Goal: Use online tool/utility: Utilize a website feature to perform a specific function

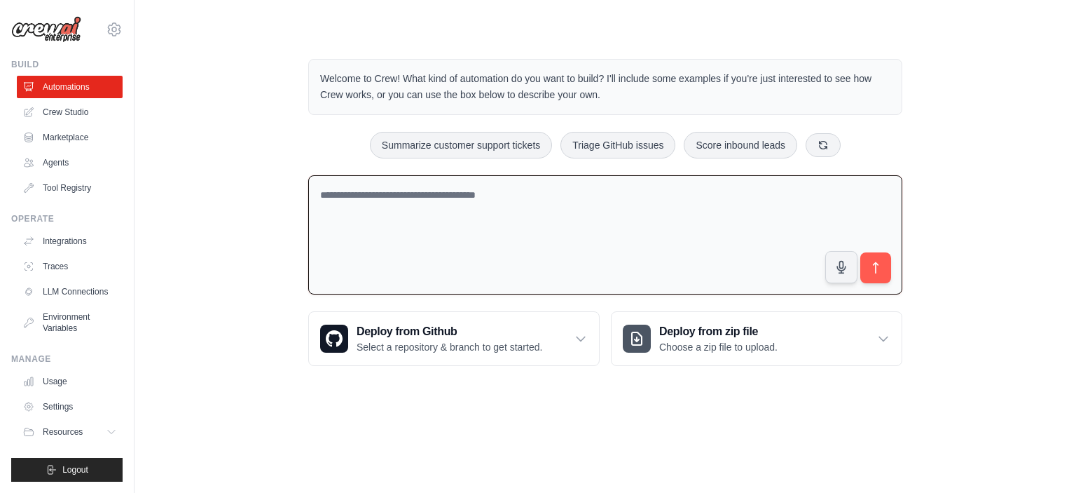
click at [406, 175] on textarea at bounding box center [605, 235] width 594 height 120
click at [519, 145] on button "Summarize customer support tickets" at bounding box center [461, 144] width 182 height 27
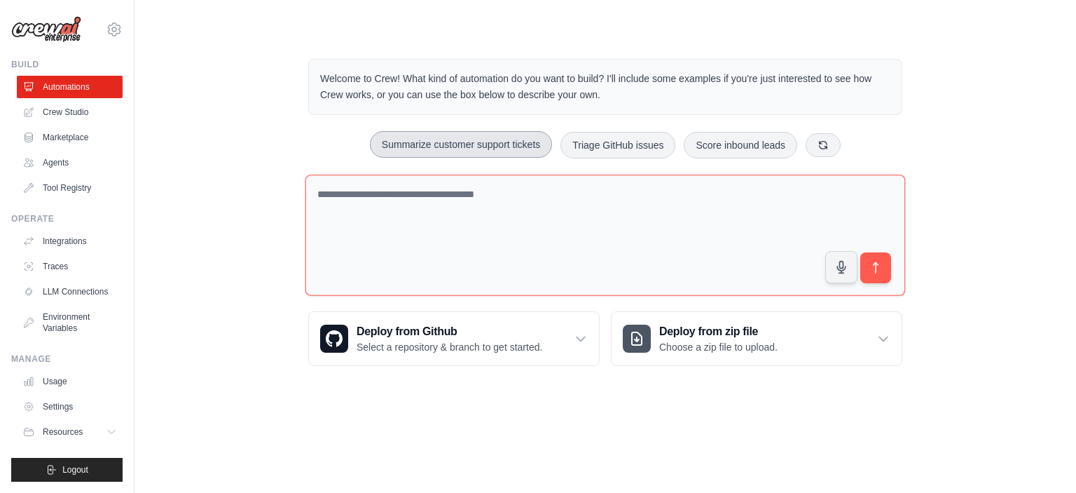
type textarea "**********"
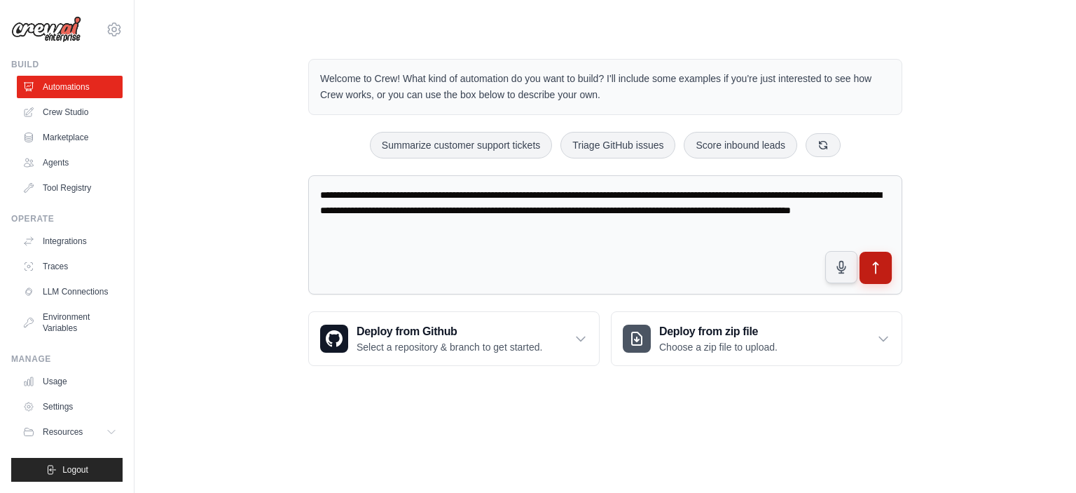
click at [877, 263] on icon "submit" at bounding box center [876, 268] width 15 height 15
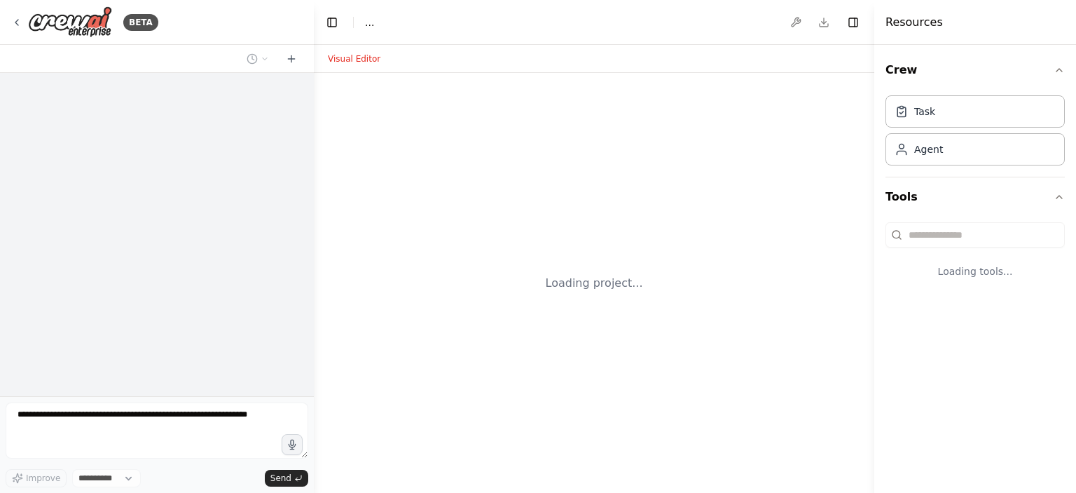
select select "****"
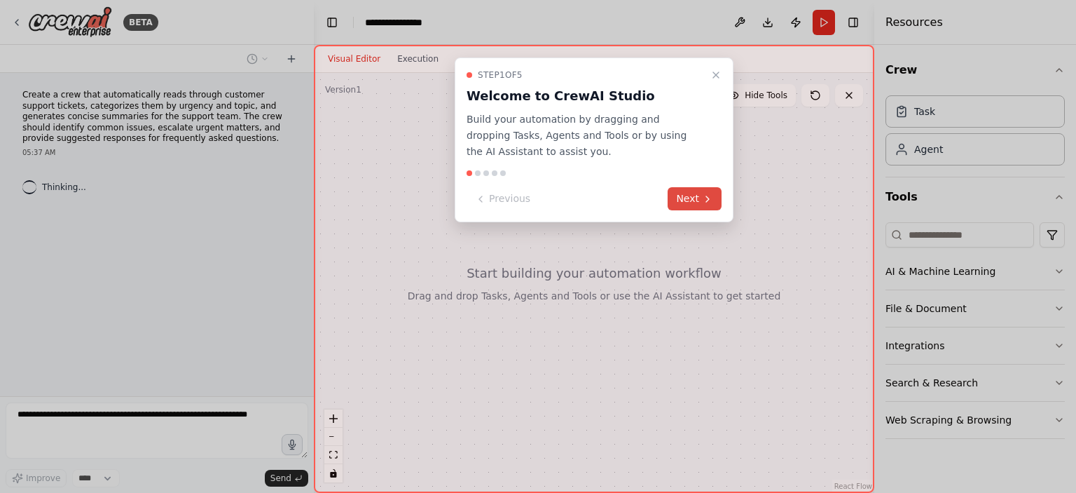
click at [704, 196] on icon at bounding box center [707, 198] width 11 height 11
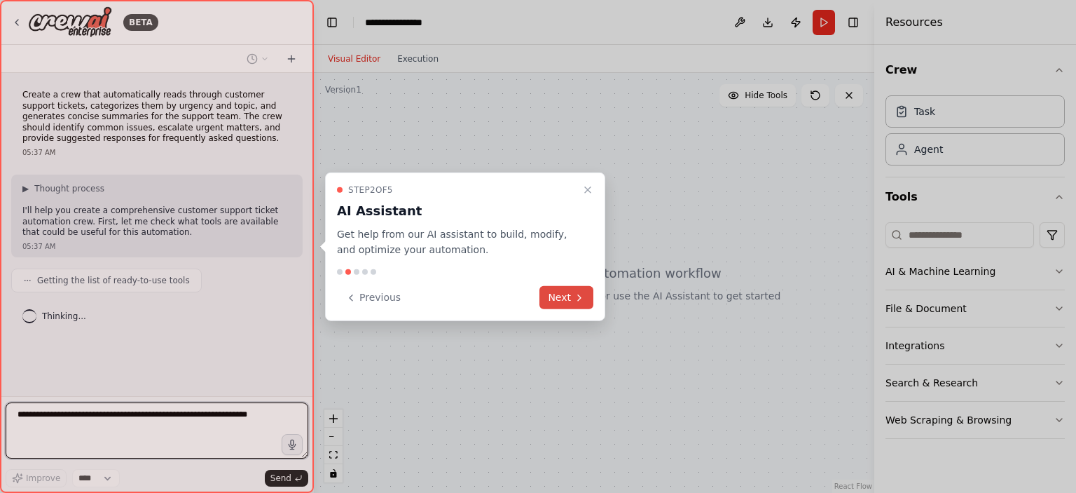
click at [563, 294] on button "Next" at bounding box center [567, 297] width 54 height 23
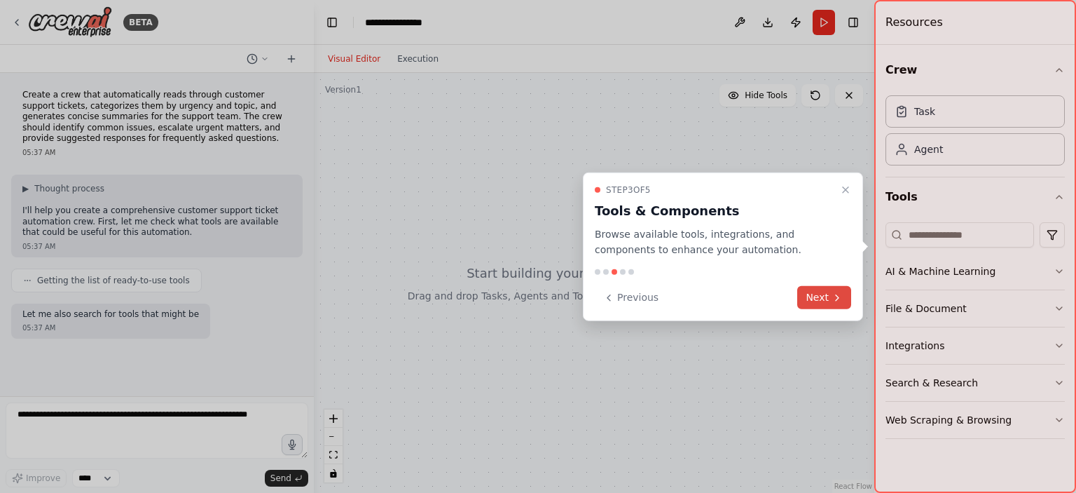
scroll to position [34, 0]
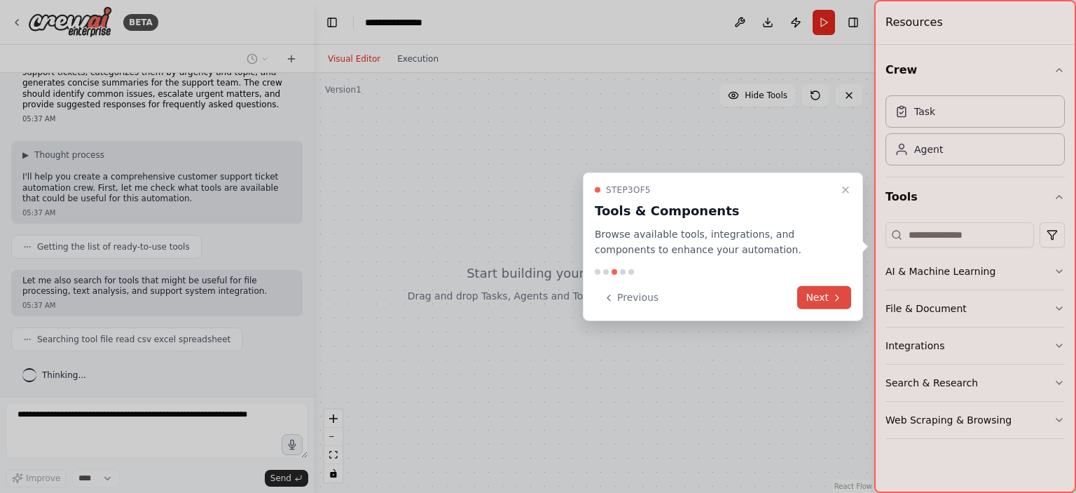
click at [816, 298] on button "Next" at bounding box center [824, 297] width 54 height 23
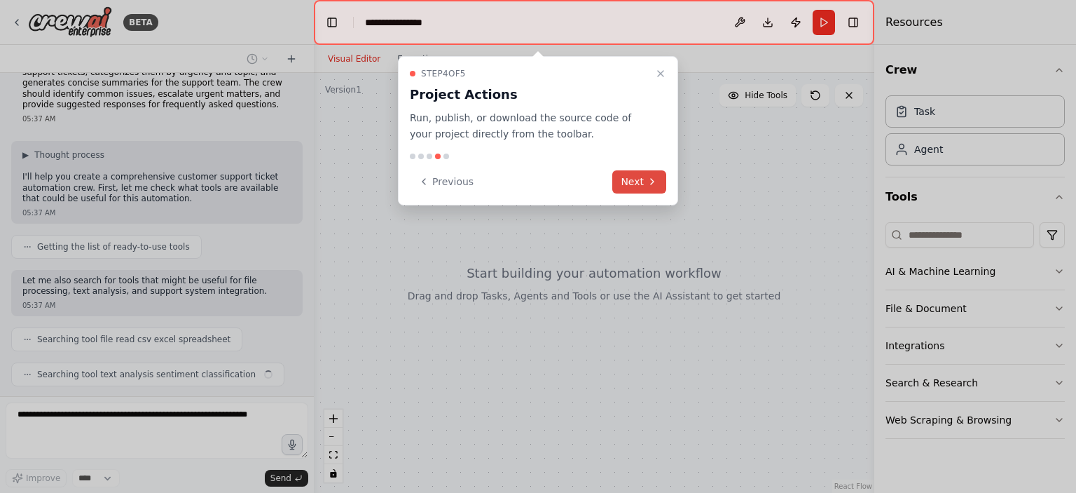
scroll to position [69, 0]
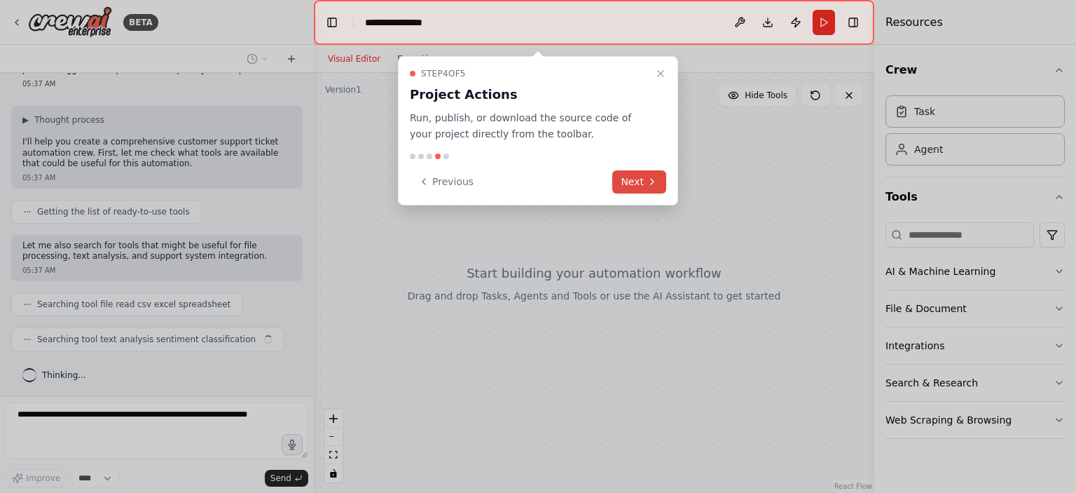
click at [650, 178] on icon at bounding box center [652, 181] width 11 height 11
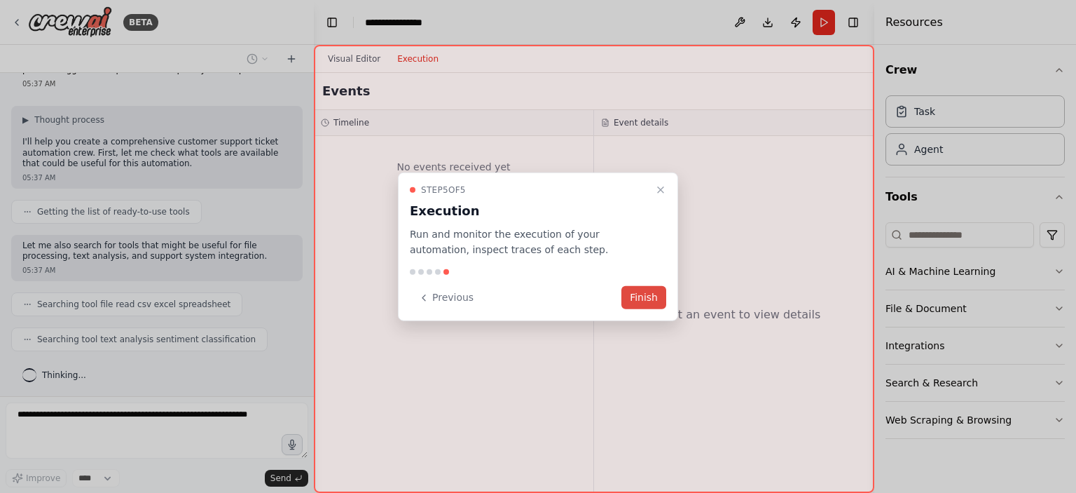
click at [649, 294] on button "Finish" at bounding box center [644, 297] width 45 height 23
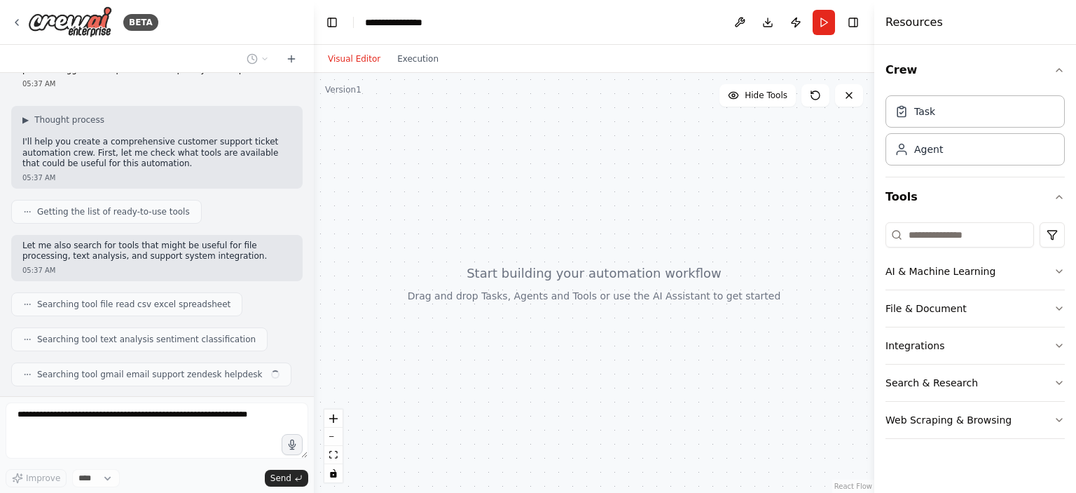
scroll to position [104, 0]
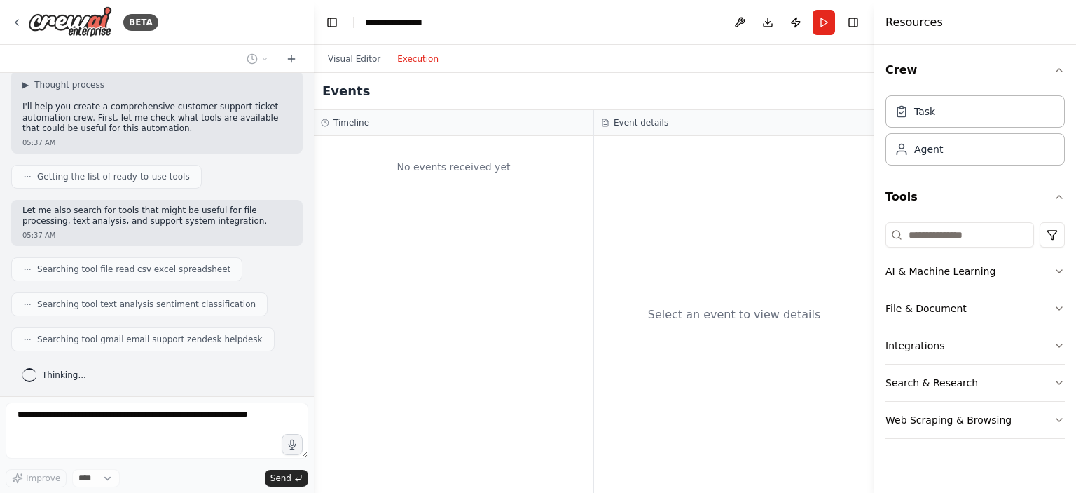
click at [424, 55] on button "Execution" at bounding box center [418, 58] width 58 height 17
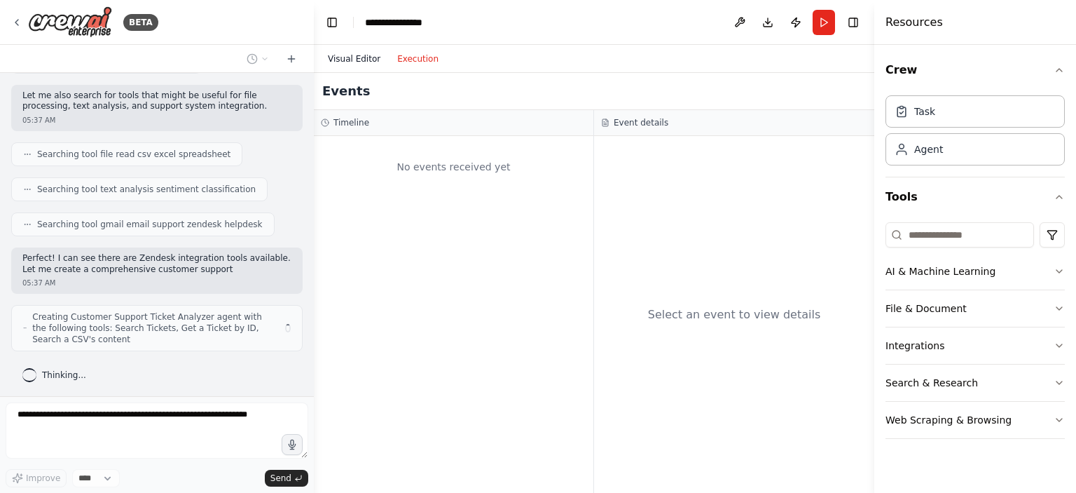
click at [361, 60] on button "Visual Editor" at bounding box center [354, 58] width 69 height 17
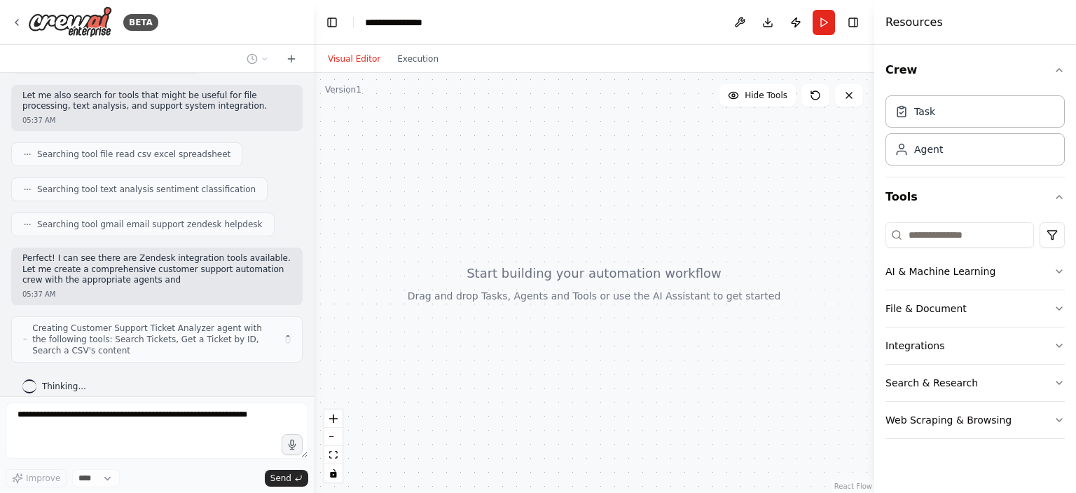
scroll to position [230, 0]
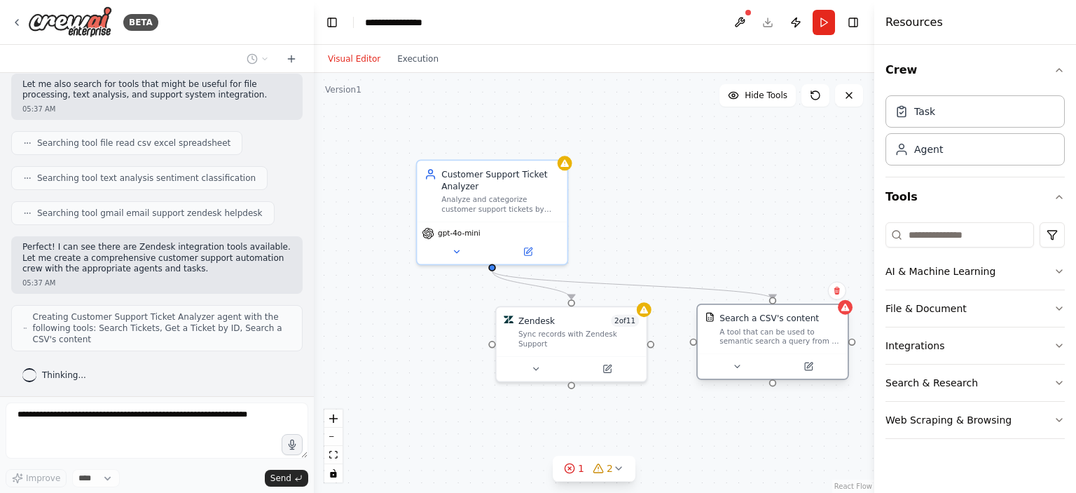
drag, startPoint x: 762, startPoint y: 327, endPoint x: 749, endPoint y: 319, distance: 15.7
click at [762, 320] on div "Search a CSV's content A tool that can be used to semantic search a query from …" at bounding box center [780, 329] width 121 height 34
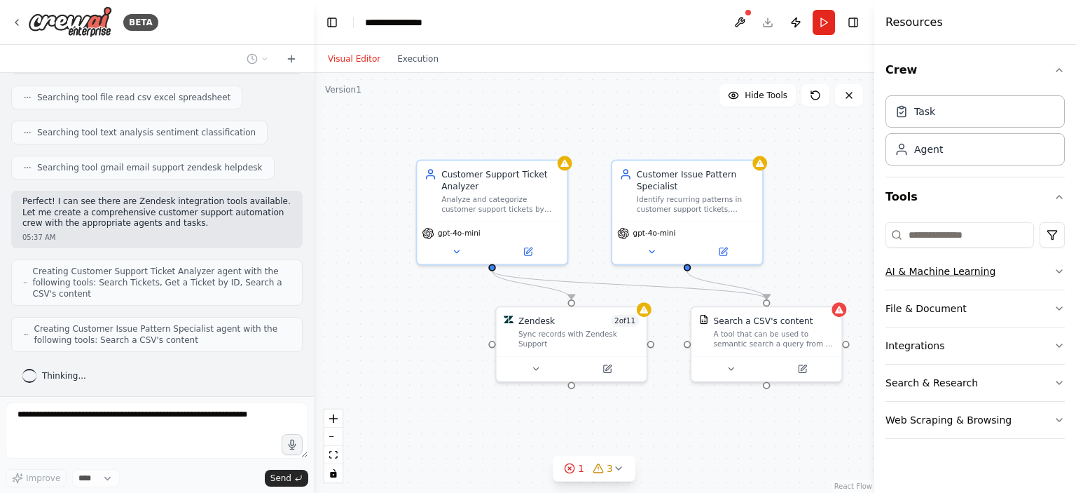
click at [1060, 269] on icon "button" at bounding box center [1059, 271] width 11 height 11
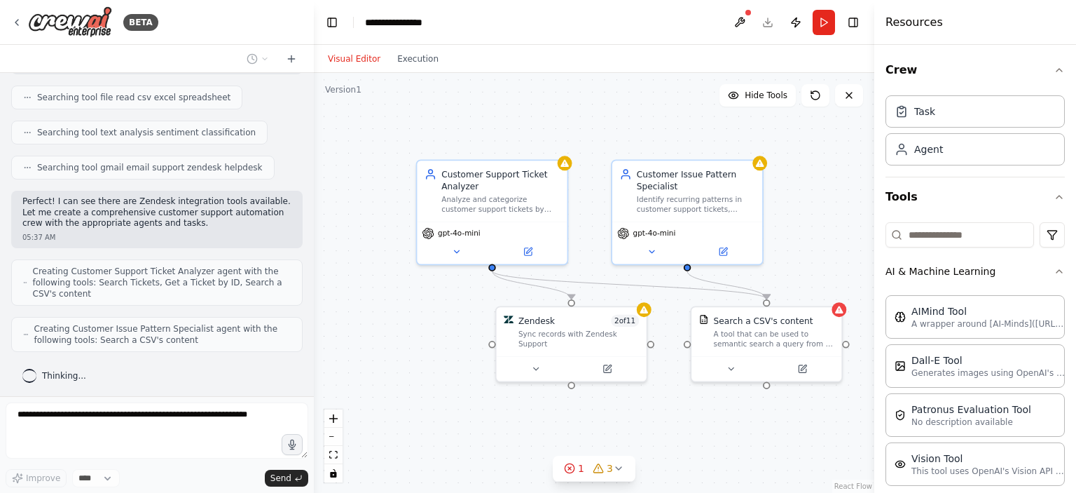
scroll to position [310, 0]
click at [1062, 269] on div "Crew Task Agent Tools AI & Machine Learning AIMind Tool A wrapper around [AI-Mi…" at bounding box center [976, 269] width 202 height 448
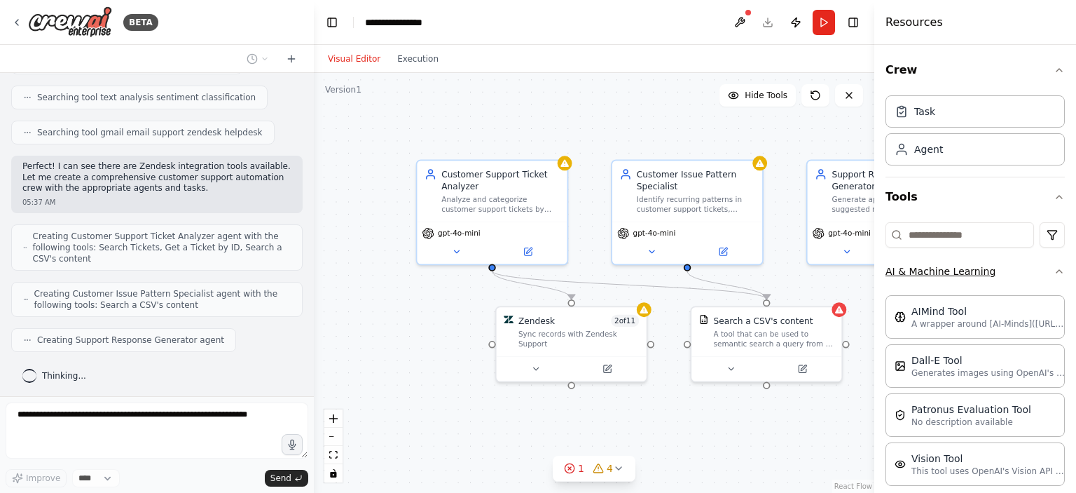
click at [1054, 272] on icon "button" at bounding box center [1059, 271] width 11 height 11
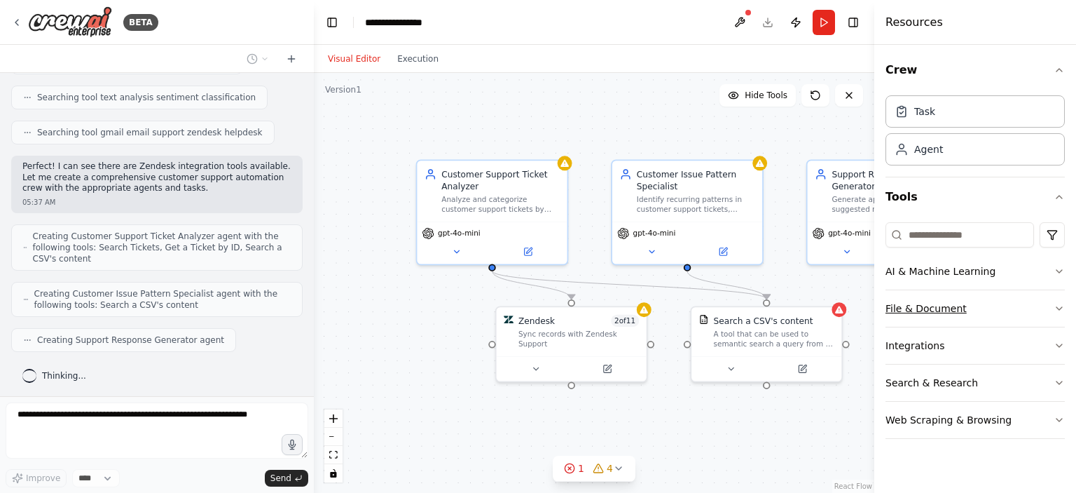
click at [1056, 310] on icon "button" at bounding box center [1059, 308] width 11 height 11
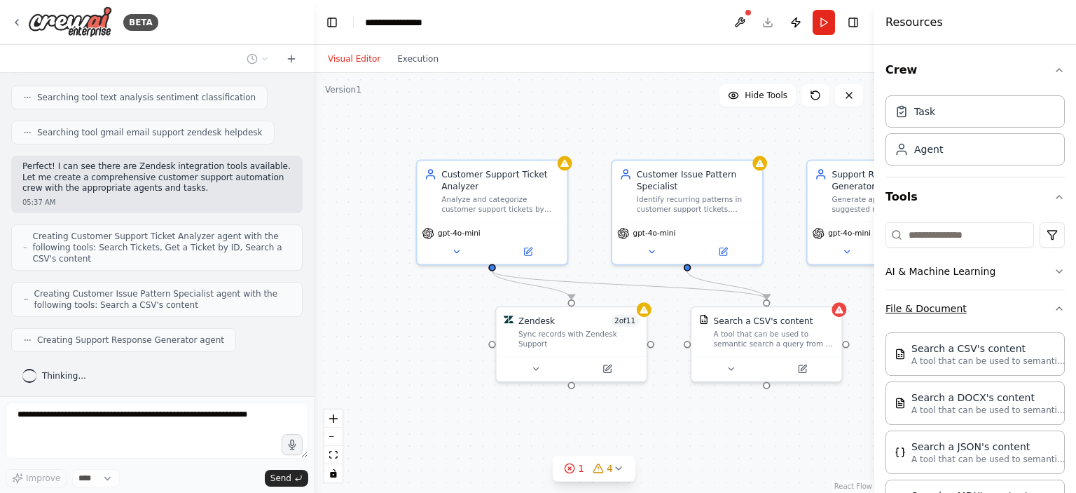
click at [1054, 303] on icon "button" at bounding box center [1059, 308] width 11 height 11
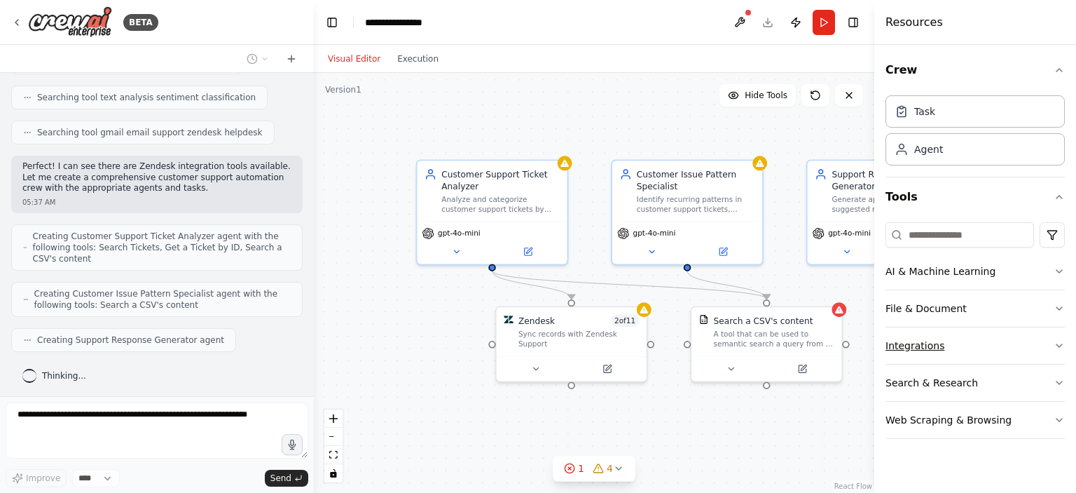
click at [1058, 341] on icon "button" at bounding box center [1059, 345] width 11 height 11
click at [1057, 344] on icon "button" at bounding box center [1060, 345] width 6 height 3
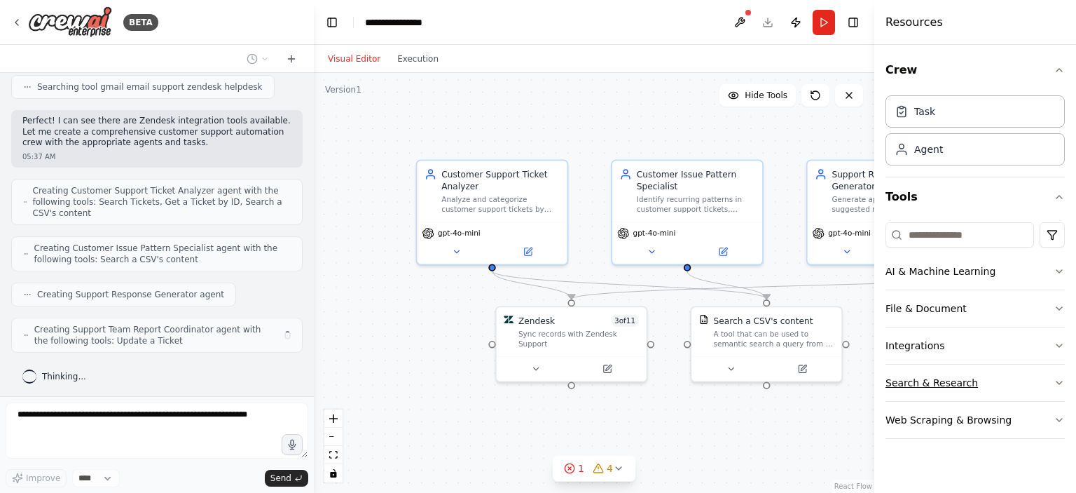
click at [1051, 378] on button "Search & Research" at bounding box center [975, 382] width 179 height 36
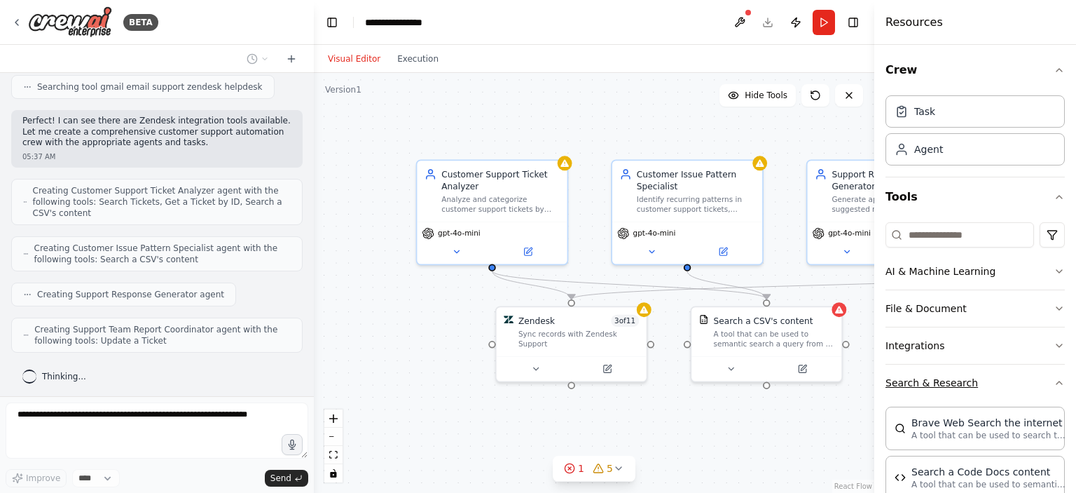
click at [1054, 379] on icon "button" at bounding box center [1059, 382] width 11 height 11
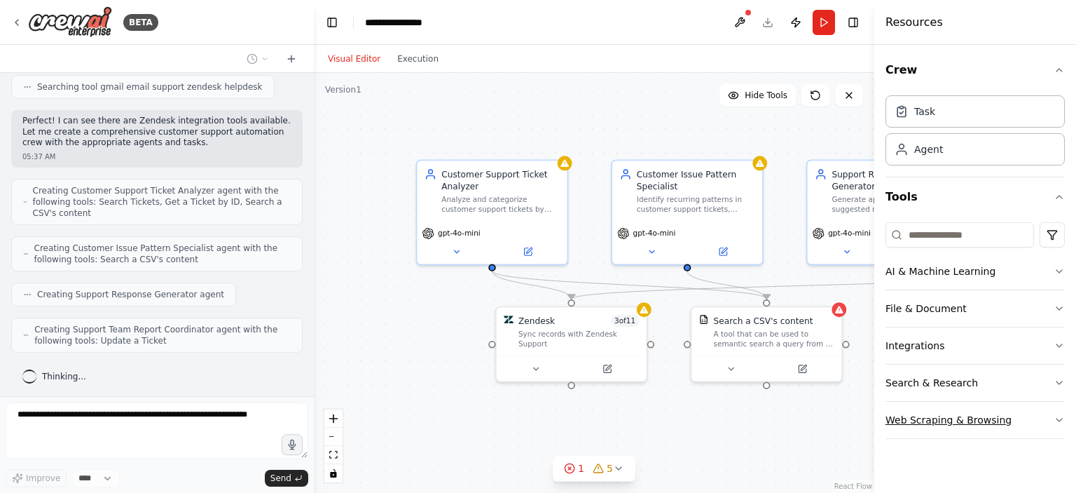
click at [1060, 416] on icon "button" at bounding box center [1059, 419] width 11 height 11
click at [1054, 416] on icon "button" at bounding box center [1059, 419] width 11 height 11
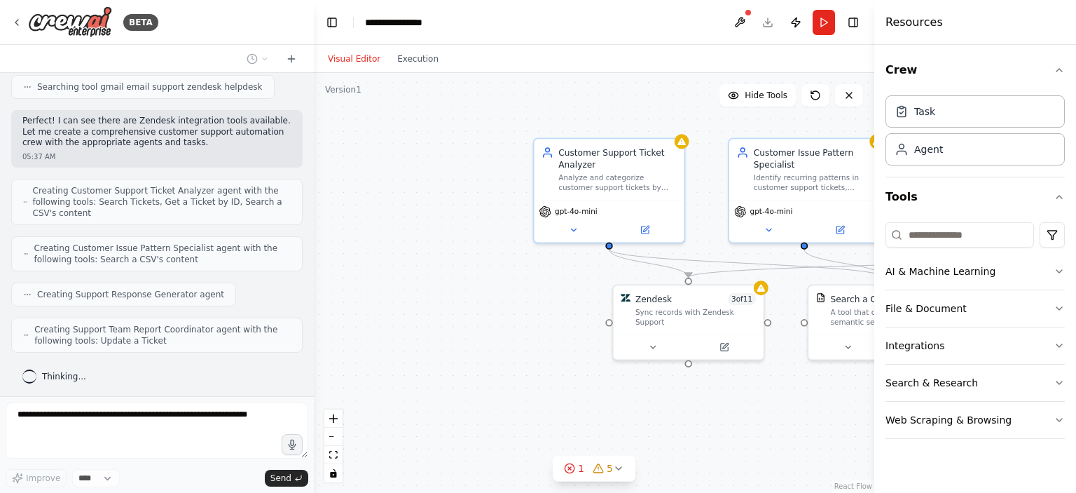
drag, startPoint x: 460, startPoint y: 158, endPoint x: 376, endPoint y: 120, distance: 93.1
click at [376, 120] on div ".deletable-edge-delete-btn { width: 20px; height: 20px; border: 0px solid #ffff…" at bounding box center [594, 283] width 561 height 420
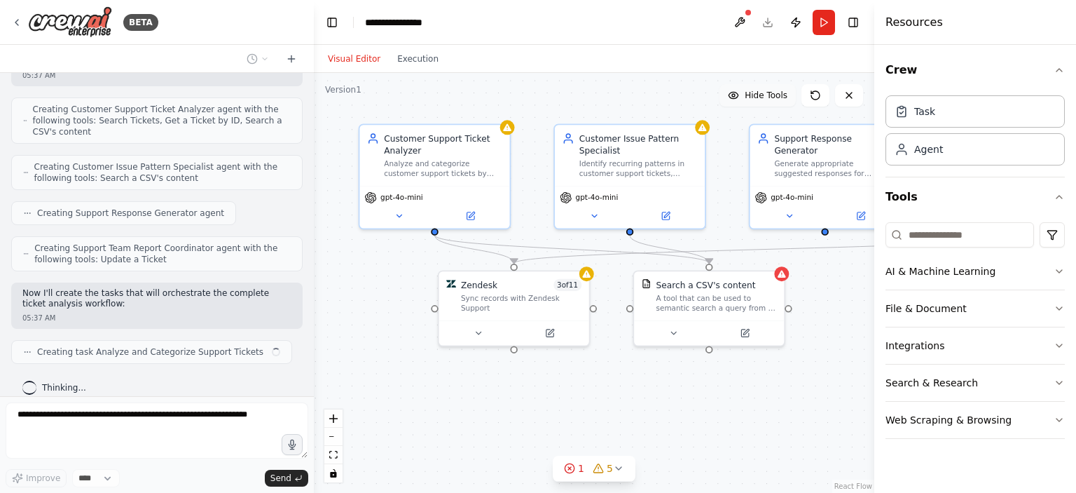
scroll to position [449, 0]
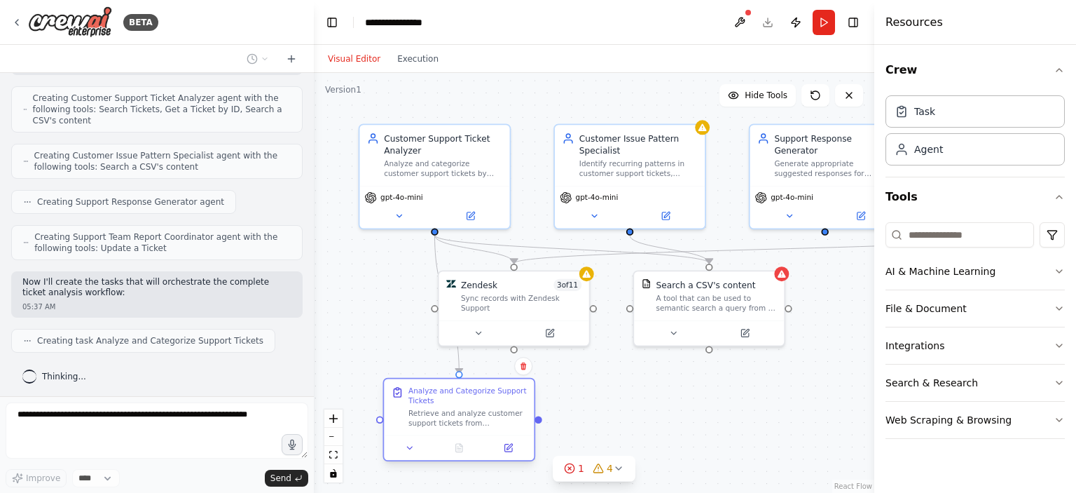
drag, startPoint x: 429, startPoint y: 387, endPoint x: 451, endPoint y: 399, distance: 25.1
click at [453, 399] on div "Analyze and Categorize Support Tickets" at bounding box center [468, 396] width 118 height 20
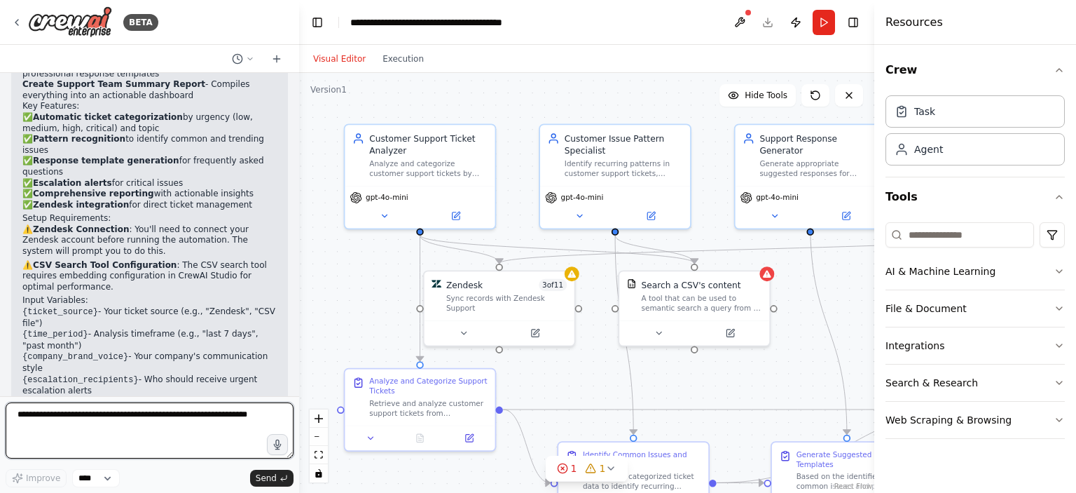
scroll to position [1273, 0]
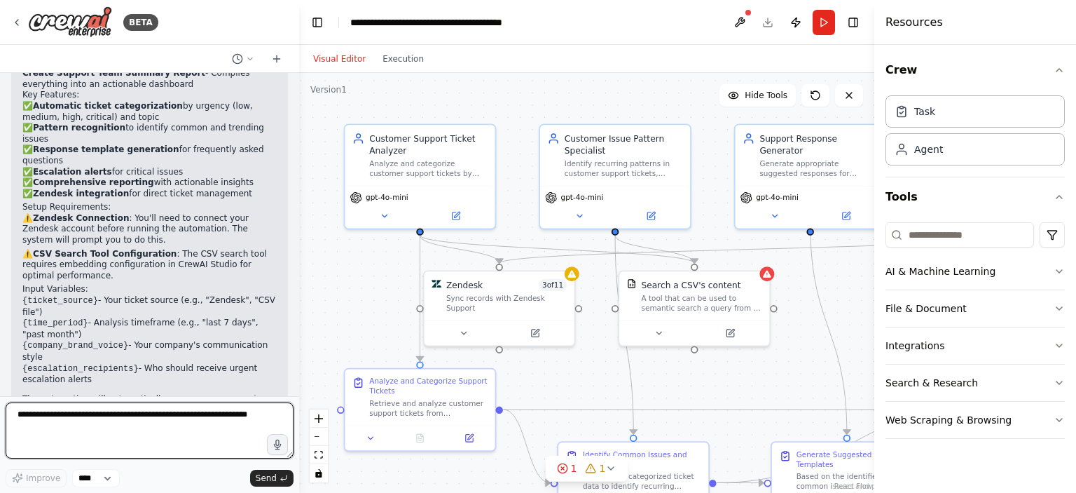
drag, startPoint x: 301, startPoint y: 297, endPoint x: 297, endPoint y: 257, distance: 40.1
click at [297, 257] on div "BETA Create a crew that automatically reads through customer support tickets, c…" at bounding box center [538, 246] width 1076 height 493
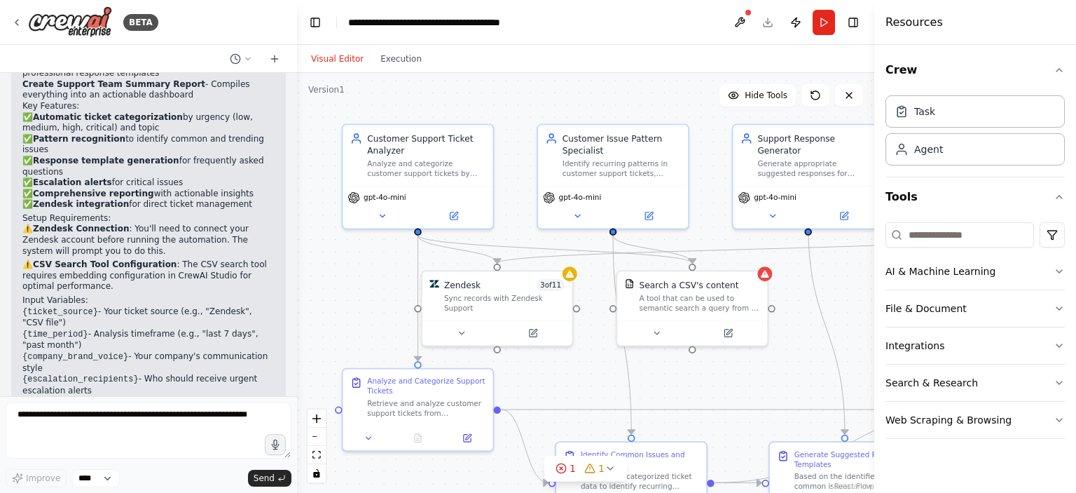
click at [10, 19] on div "BETA" at bounding box center [148, 22] width 297 height 45
click at [22, 19] on div "BETA" at bounding box center [84, 22] width 147 height 32
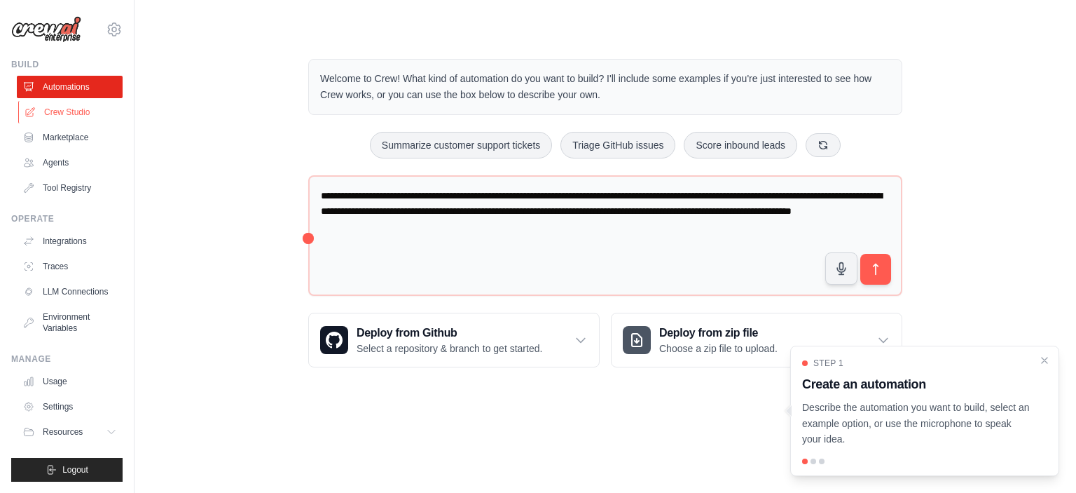
click at [98, 111] on link "Crew Studio" at bounding box center [71, 112] width 106 height 22
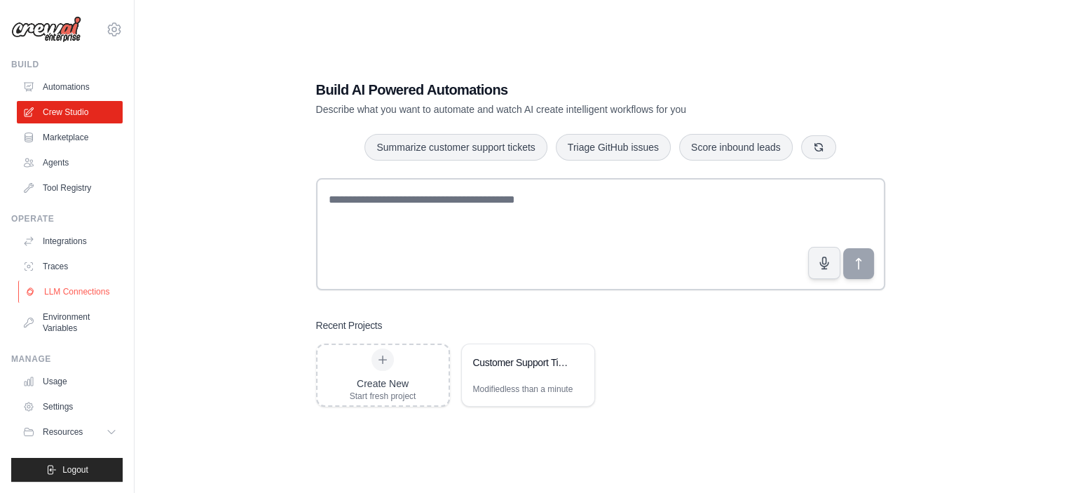
scroll to position [28, 0]
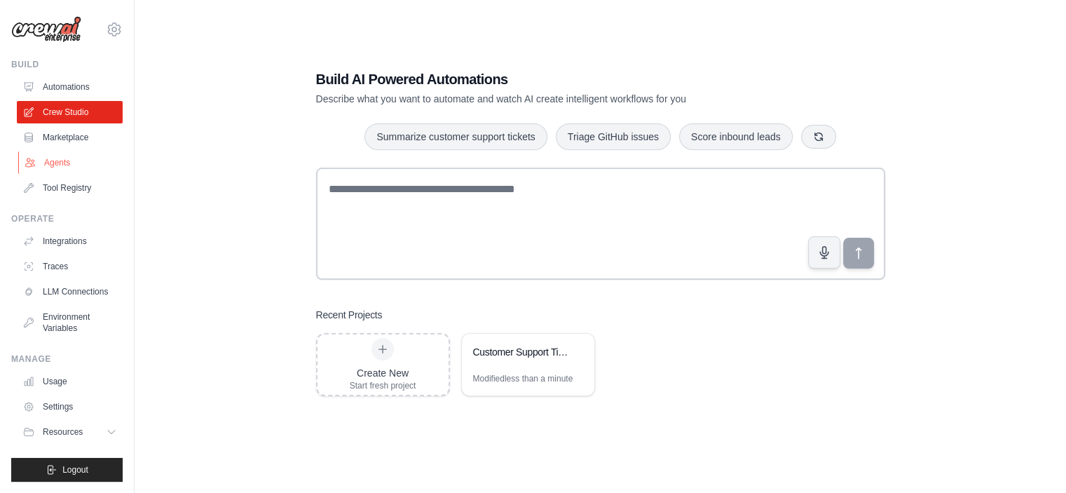
click at [61, 167] on link "Agents" at bounding box center [71, 162] width 106 height 22
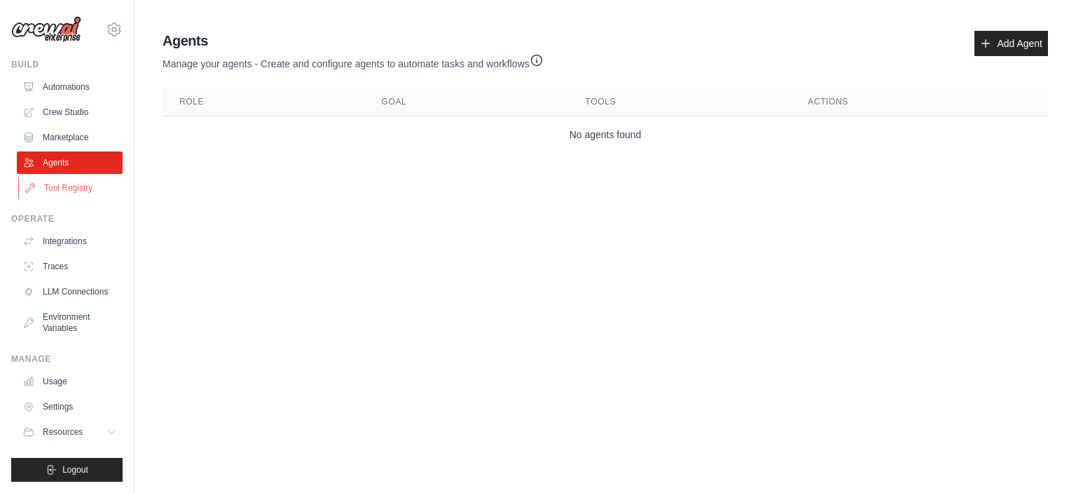
click at [58, 185] on link "Tool Registry" at bounding box center [71, 188] width 106 height 22
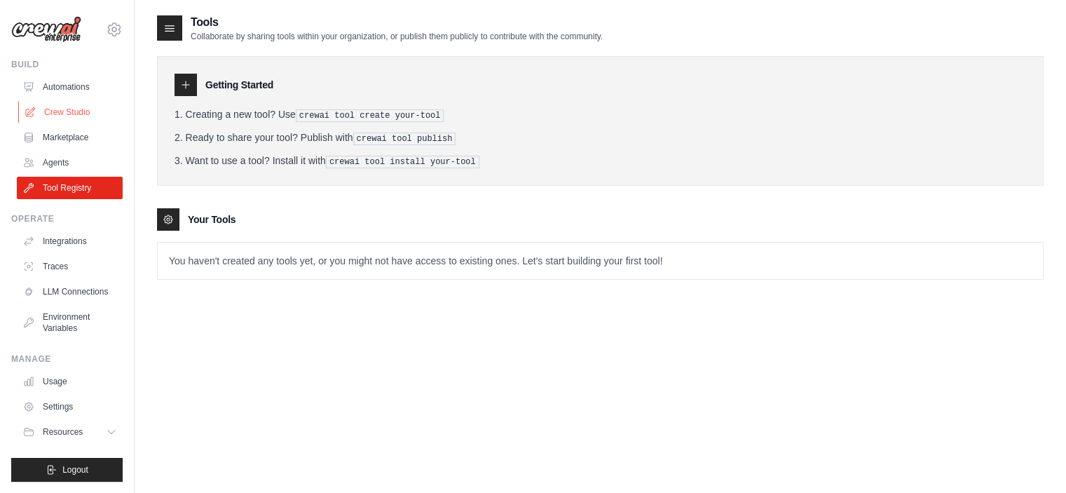
click at [89, 111] on link "Crew Studio" at bounding box center [71, 112] width 106 height 22
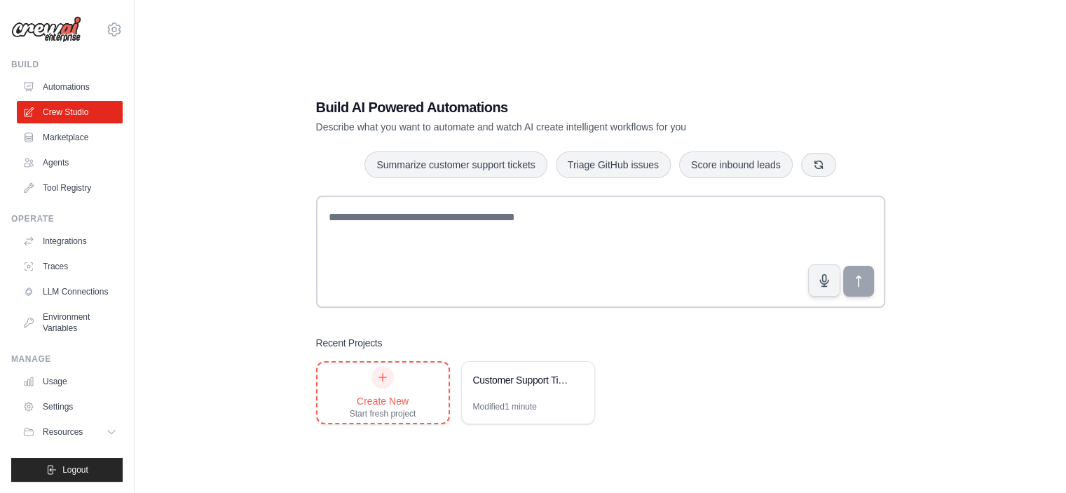
click at [378, 386] on div at bounding box center [382, 377] width 22 height 22
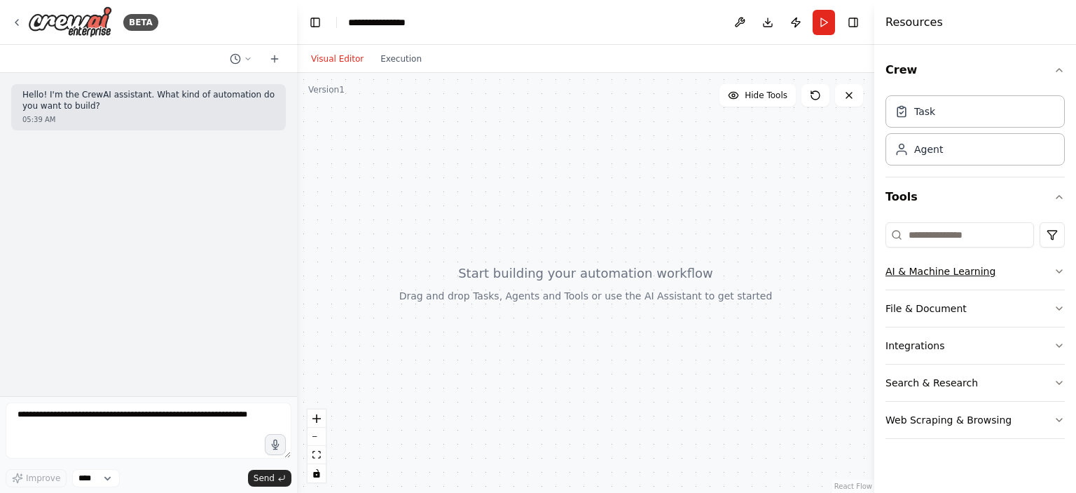
click at [1059, 271] on icon "button" at bounding box center [1060, 271] width 6 height 3
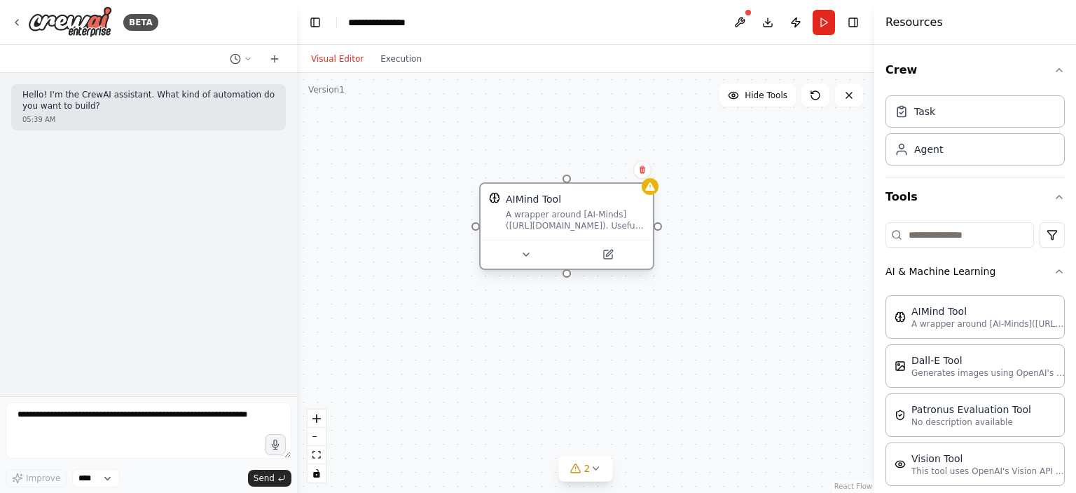
drag, startPoint x: 726, startPoint y: 236, endPoint x: 555, endPoint y: 209, distance: 173.2
click at [554, 205] on div "AIMind Tool A wrapper around [AI-Minds]([URL][DOMAIN_NAME]). Useful for when yo…" at bounding box center [575, 211] width 139 height 39
click at [569, 278] on div "AIMind Tool A wrapper around [AI-Minds]([URL][DOMAIN_NAME]). Useful for when yo…" at bounding box center [585, 283] width 577 height 420
drag, startPoint x: 566, startPoint y: 274, endPoint x: 576, endPoint y: 342, distance: 68.7
click at [576, 342] on div "AIMind Tool A wrapper around [AI-Minds]([URL][DOMAIN_NAME]). Useful for when yo…" at bounding box center [585, 283] width 577 height 420
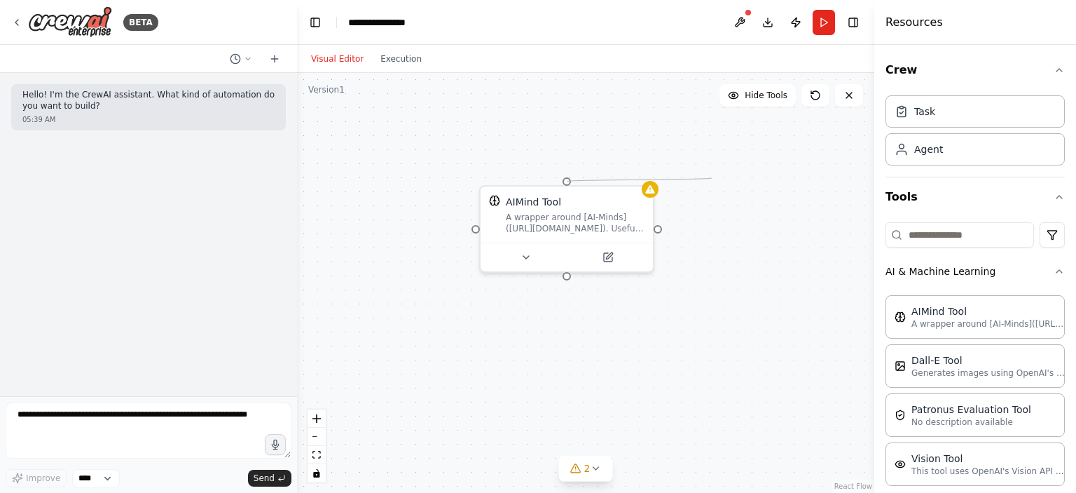
drag, startPoint x: 566, startPoint y: 179, endPoint x: 754, endPoint y: 182, distance: 187.8
click at [754, 182] on div "AIMind Tool A wrapper around [AI-Minds]([URL][DOMAIN_NAME]). Useful for when yo…" at bounding box center [585, 283] width 577 height 420
click at [583, 205] on div "AIMind Tool" at bounding box center [575, 199] width 139 height 14
click at [608, 224] on div "A wrapper around [AI-Minds](https://mindsdb.com/minds). Useful for when you nee…" at bounding box center [575, 220] width 139 height 22
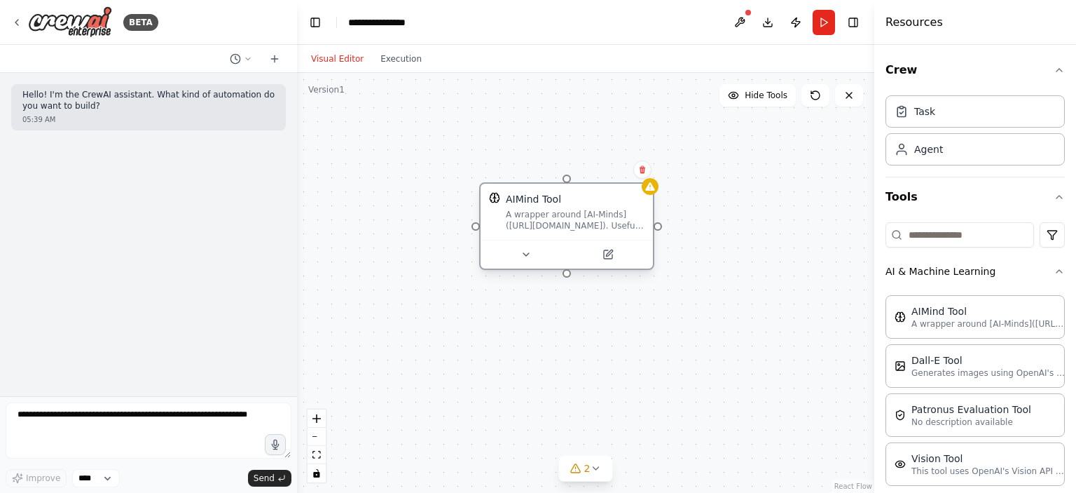
click at [608, 224] on div "A wrapper around [AI-Minds](https://mindsdb.com/minds). Useful for when you nee…" at bounding box center [575, 220] width 139 height 22
click at [492, 201] on img at bounding box center [494, 197] width 11 height 11
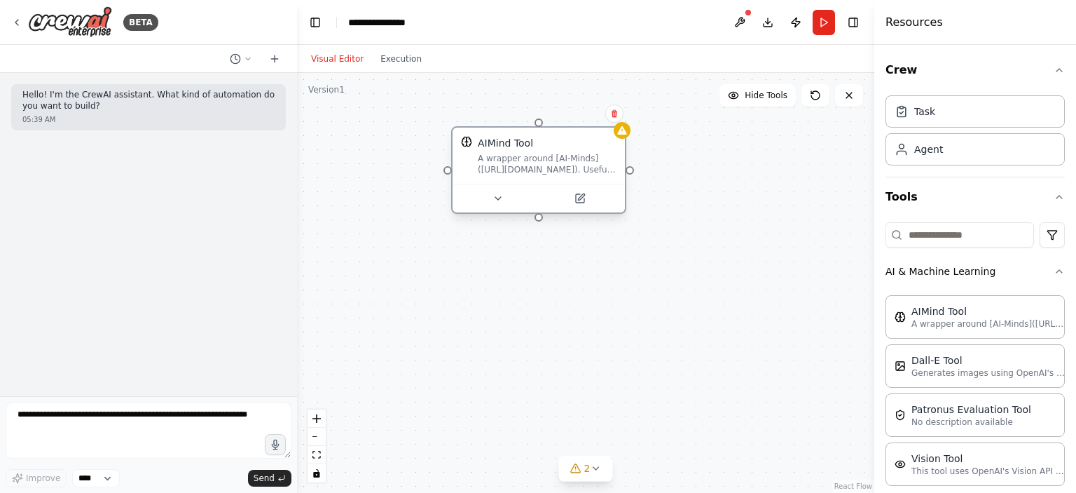
drag, startPoint x: 568, startPoint y: 229, endPoint x: 542, endPoint y: 176, distance: 59.5
click at [542, 176] on div "AIMind Tool A wrapper around [AI-Minds](https://mindsdb.com/minds). Useful for …" at bounding box center [539, 156] width 172 height 56
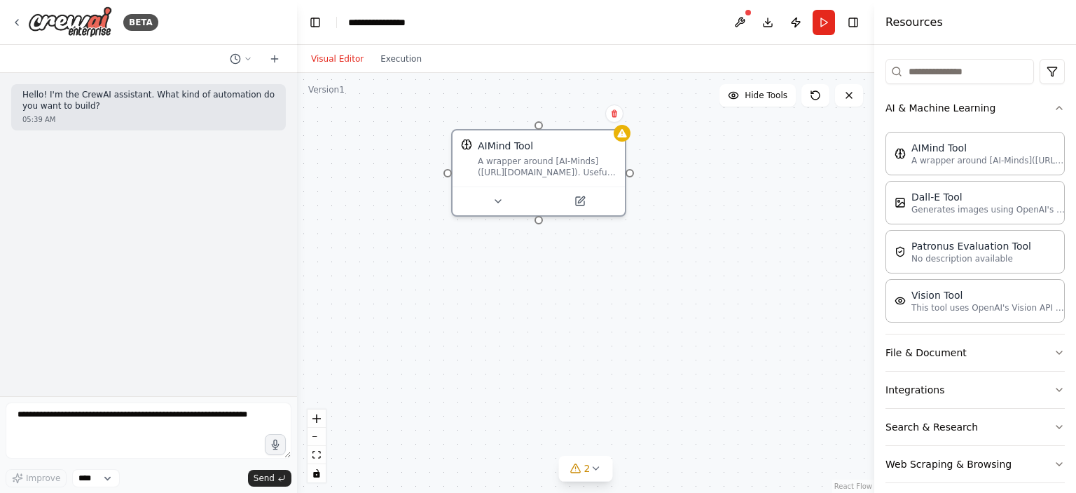
scroll to position [173, 0]
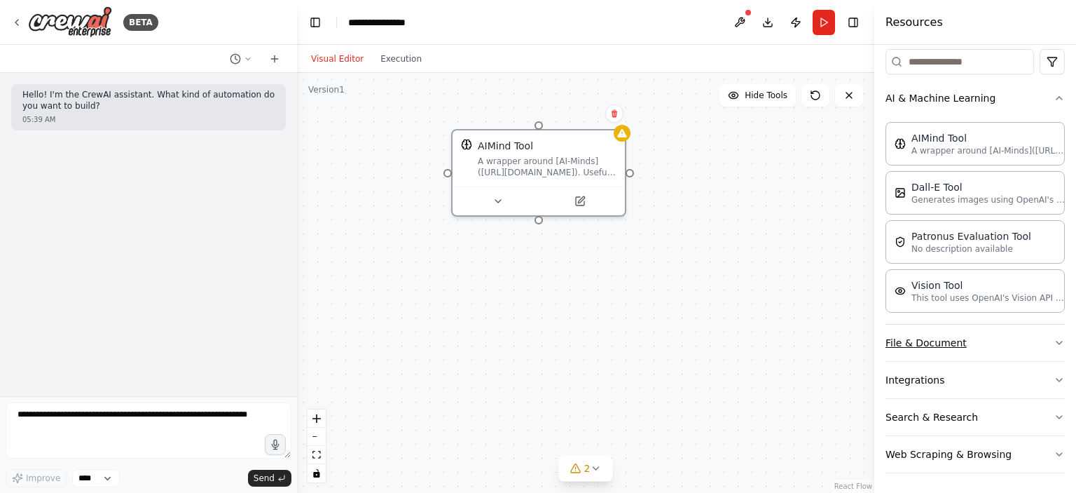
click at [1043, 346] on button "File & Document" at bounding box center [975, 342] width 179 height 36
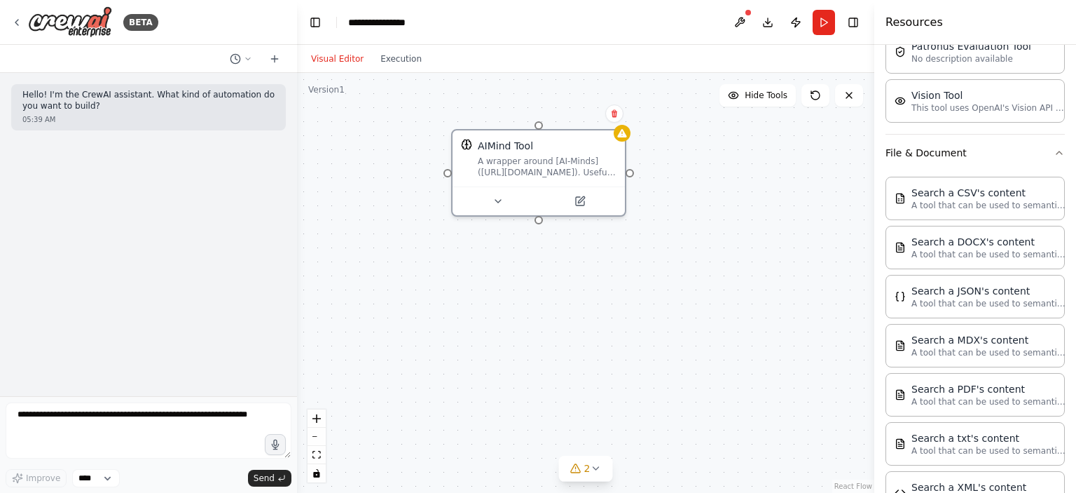
scroll to position [526, 0]
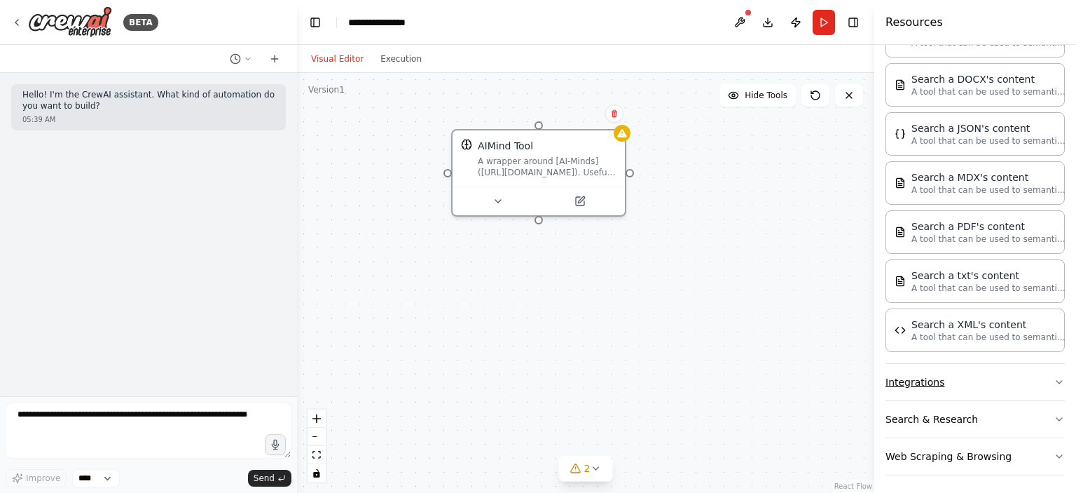
click at [1037, 378] on button "Integrations" at bounding box center [975, 382] width 179 height 36
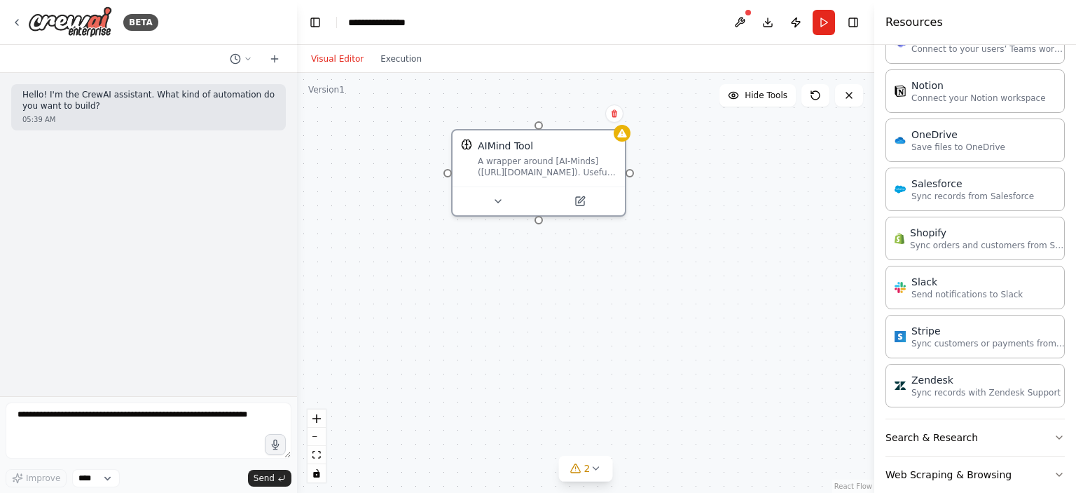
scroll to position [1512, 0]
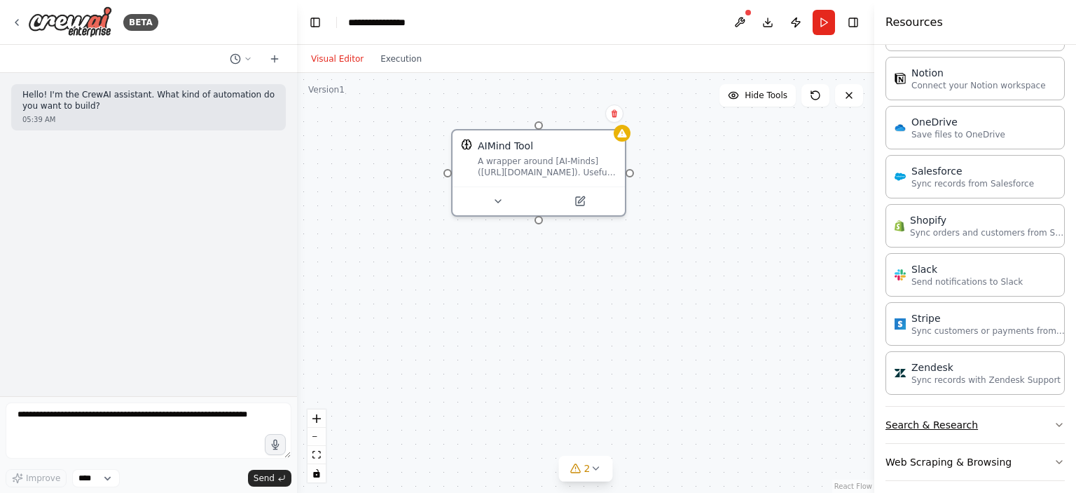
click at [1054, 419] on icon "button" at bounding box center [1059, 424] width 11 height 11
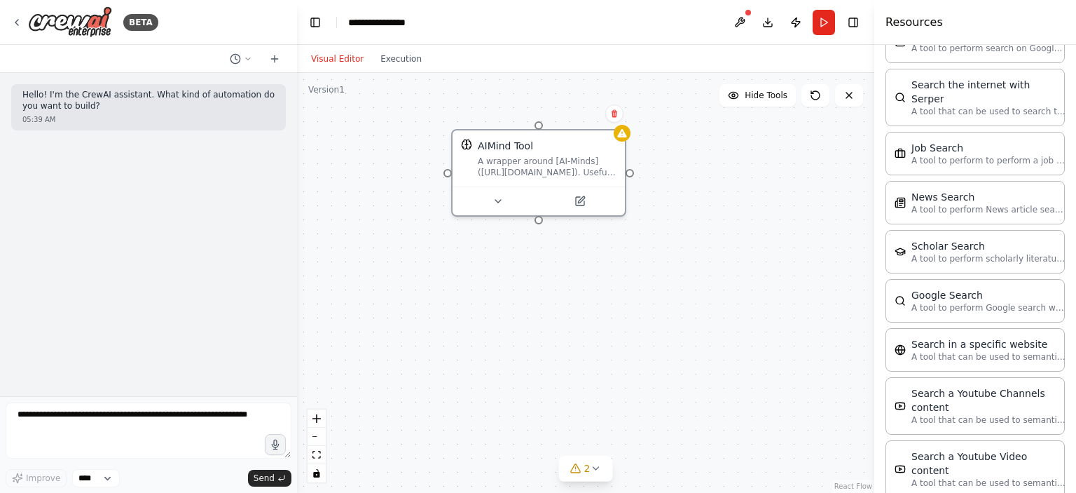
scroll to position [2220, 0]
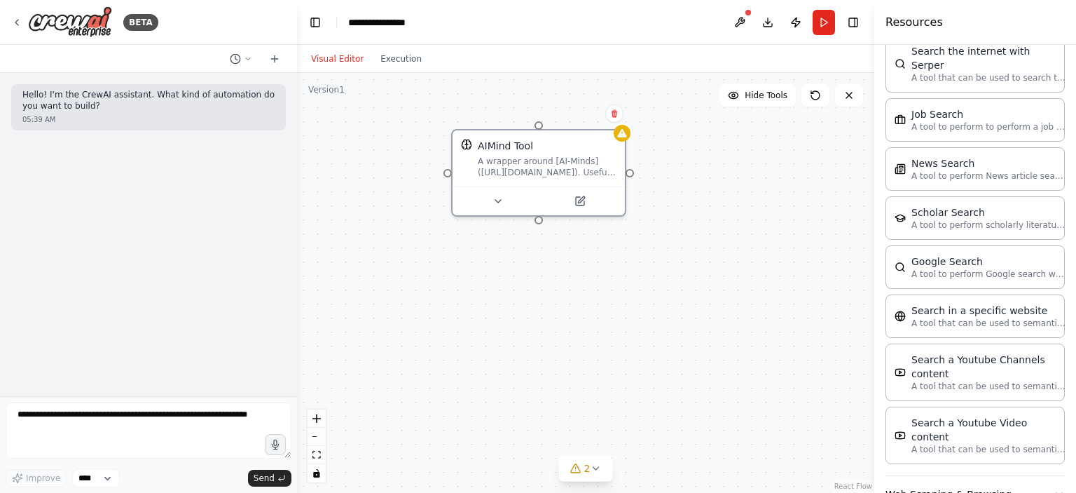
click at [1054, 488] on icon "button" at bounding box center [1059, 493] width 11 height 11
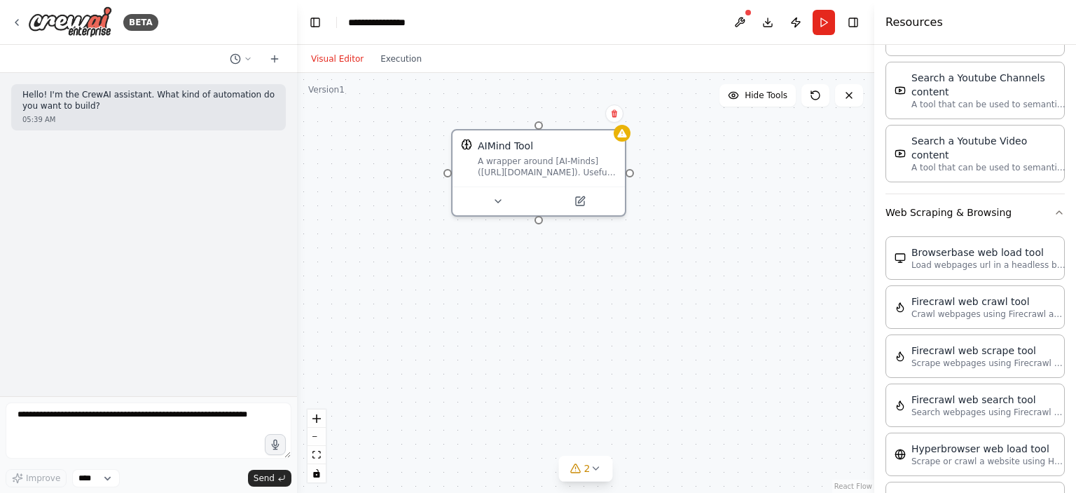
scroll to position [2488, 0]
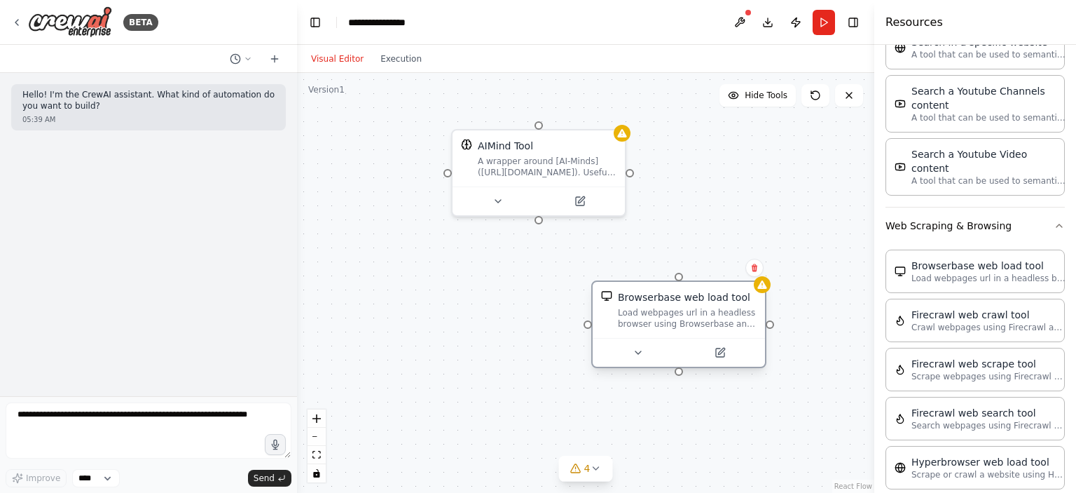
drag, startPoint x: 824, startPoint y: 319, endPoint x: 638, endPoint y: 311, distance: 186.6
click at [638, 311] on div "Browserbase web load tool Load webpages url in a headless browser using Browser…" at bounding box center [687, 309] width 139 height 39
drag, startPoint x: 681, startPoint y: 276, endPoint x: 538, endPoint y: 221, distance: 153.3
click at [538, 221] on div "AIMind Tool A wrapper around [AI-Minds](https://mindsdb.com/minds). Useful for …" at bounding box center [585, 283] width 577 height 420
drag, startPoint x: 633, startPoint y: 175, endPoint x: 697, endPoint y: 276, distance: 119.4
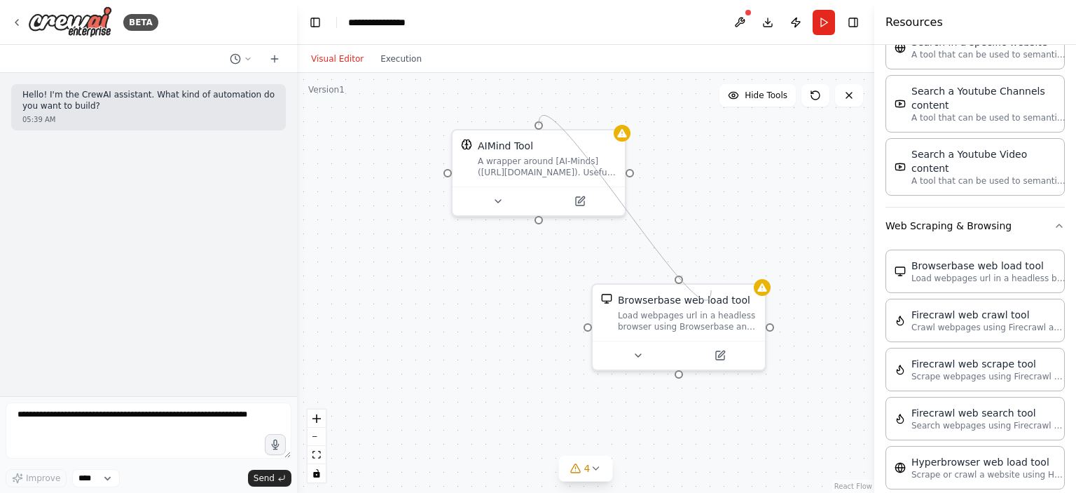
click at [697, 276] on div "AIMind Tool A wrapper around [AI-Minds](https://mindsdb.com/minds). Useful for …" at bounding box center [585, 283] width 577 height 420
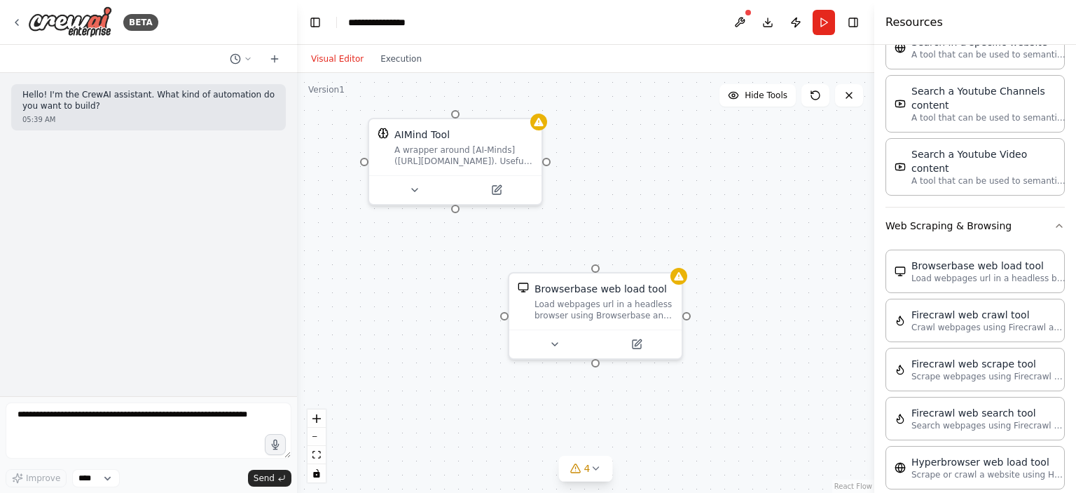
drag, startPoint x: 547, startPoint y: 226, endPoint x: 463, endPoint y: 214, distance: 84.1
click at [463, 214] on div "AIMind Tool A wrapper around [AI-Minds](https://mindsdb.com/minds). Useful for …" at bounding box center [585, 283] width 577 height 420
drag, startPoint x: 455, startPoint y: 211, endPoint x: 595, endPoint y: 266, distance: 150.4
click at [595, 266] on div "AIMind Tool A wrapper around [AI-Minds](https://mindsdb.com/minds). Useful for …" at bounding box center [585, 283] width 577 height 420
drag, startPoint x: 457, startPoint y: 218, endPoint x: 446, endPoint y: 170, distance: 48.8
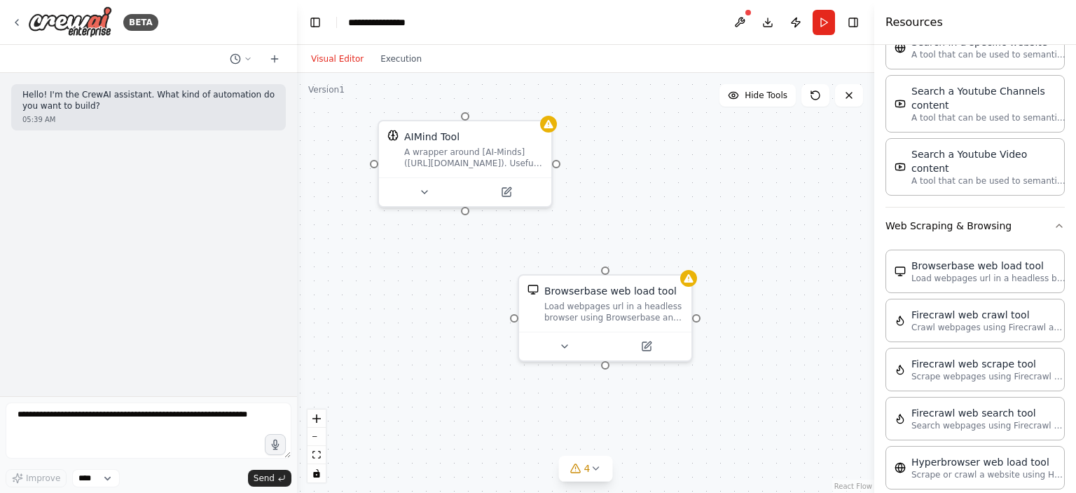
click at [446, 170] on div "AIMind Tool A wrapper around [AI-Minds](https://mindsdb.com/minds). Useful for …" at bounding box center [585, 283] width 577 height 420
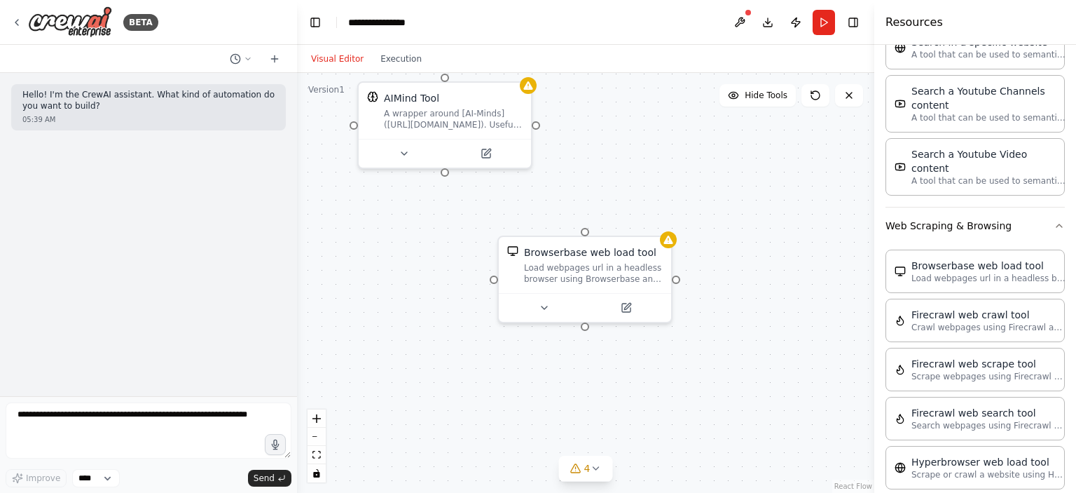
click at [587, 330] on div "AIMind Tool A wrapper around [AI-Minds](https://mindsdb.com/minds). Useful for …" at bounding box center [585, 283] width 577 height 420
click at [553, 310] on button at bounding box center [544, 304] width 79 height 17
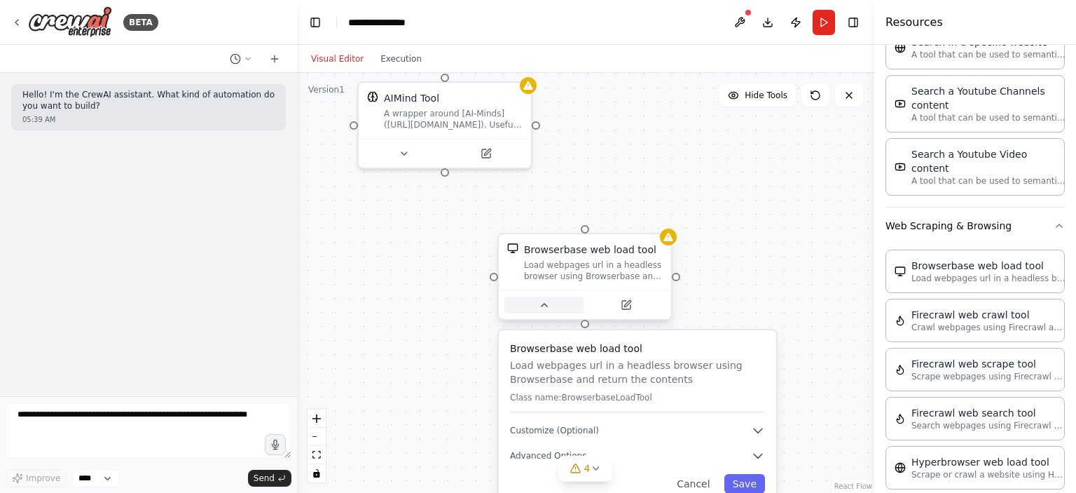
click at [561, 313] on div at bounding box center [585, 304] width 172 height 29
click at [757, 485] on button "Save" at bounding box center [745, 484] width 41 height 20
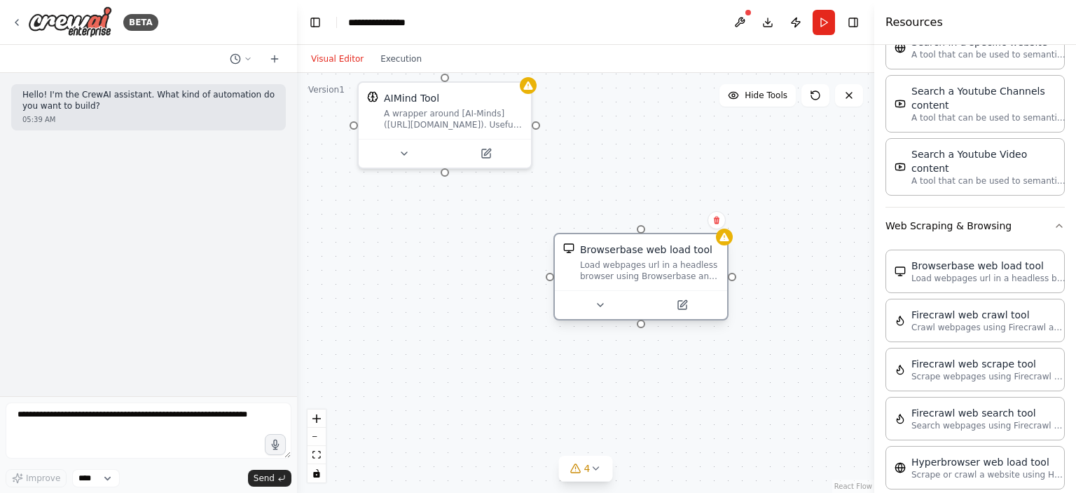
drag, startPoint x: 614, startPoint y: 264, endPoint x: 675, endPoint y: 259, distance: 61.2
click at [675, 259] on div "Load webpages url in a headless browser using Browserbase and return the conten…" at bounding box center [649, 270] width 139 height 22
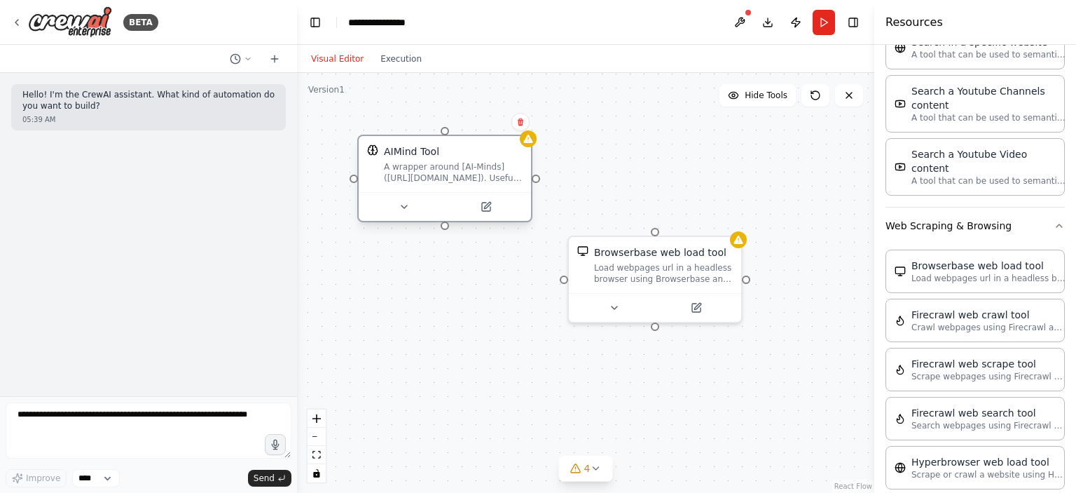
drag, startPoint x: 452, startPoint y: 114, endPoint x: 451, endPoint y: 181, distance: 67.3
click at [451, 181] on div "A wrapper around [AI-Minds](https://mindsdb.com/minds). Useful for when you nee…" at bounding box center [453, 172] width 139 height 22
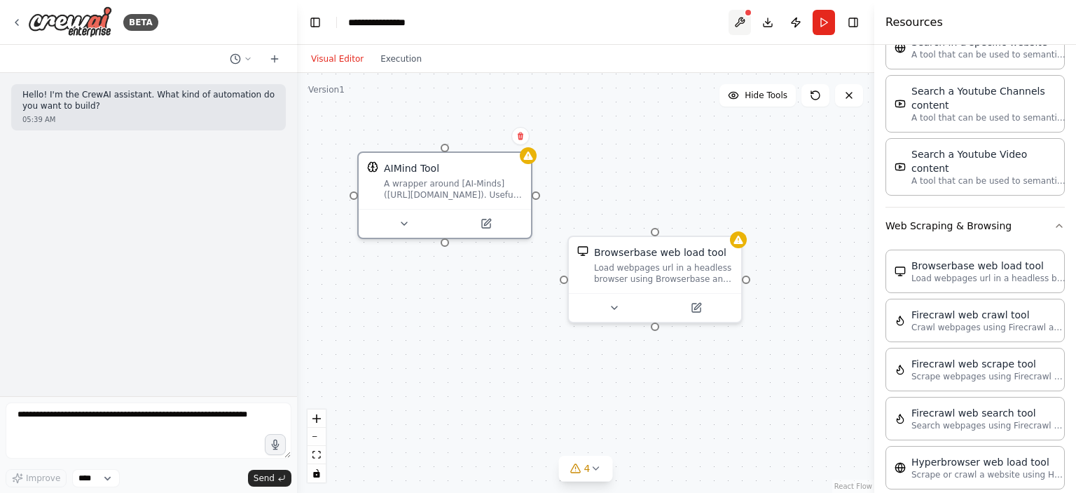
click at [746, 19] on button at bounding box center [740, 22] width 22 height 25
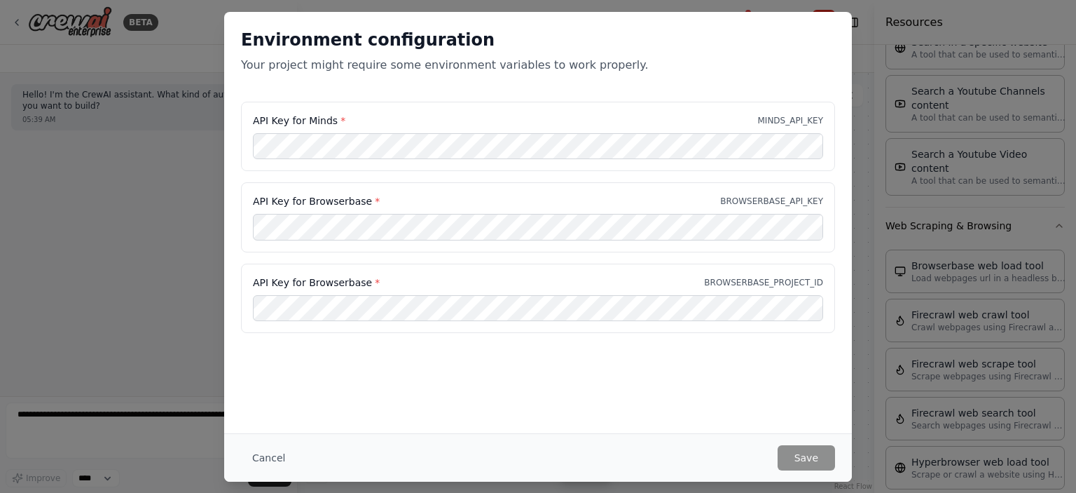
drag, startPoint x: 425, startPoint y: 168, endPoint x: 428, endPoint y: 161, distance: 7.5
click at [426, 168] on div "API Key for Minds * MINDS_API_KEY" at bounding box center [538, 137] width 594 height 70
drag, startPoint x: 753, startPoint y: 268, endPoint x: 790, endPoint y: 288, distance: 41.4
click at [757, 272] on div "API Key for Browserbase * BROWSERBASE_PROJECT_ID" at bounding box center [538, 298] width 594 height 70
click at [268, 456] on button "Cancel" at bounding box center [268, 457] width 55 height 25
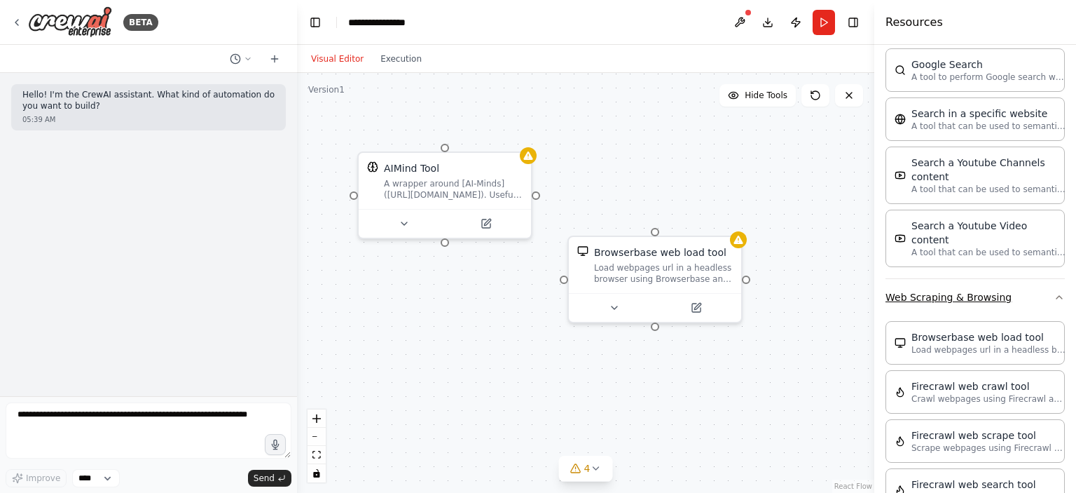
click at [1044, 279] on button "Web Scraping & Browsing" at bounding box center [975, 297] width 179 height 36
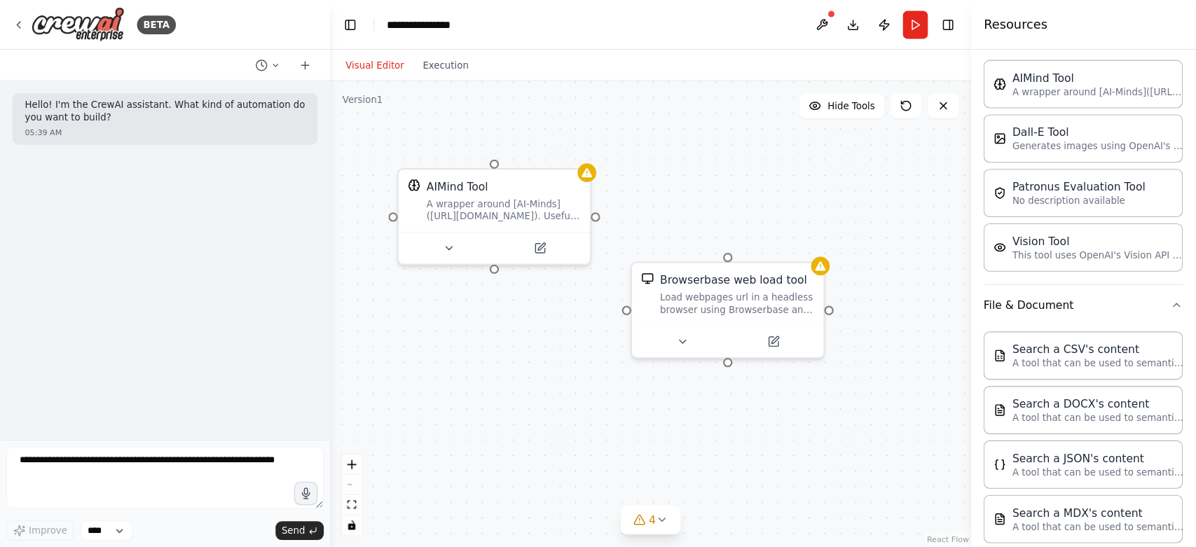
scroll to position [0, 0]
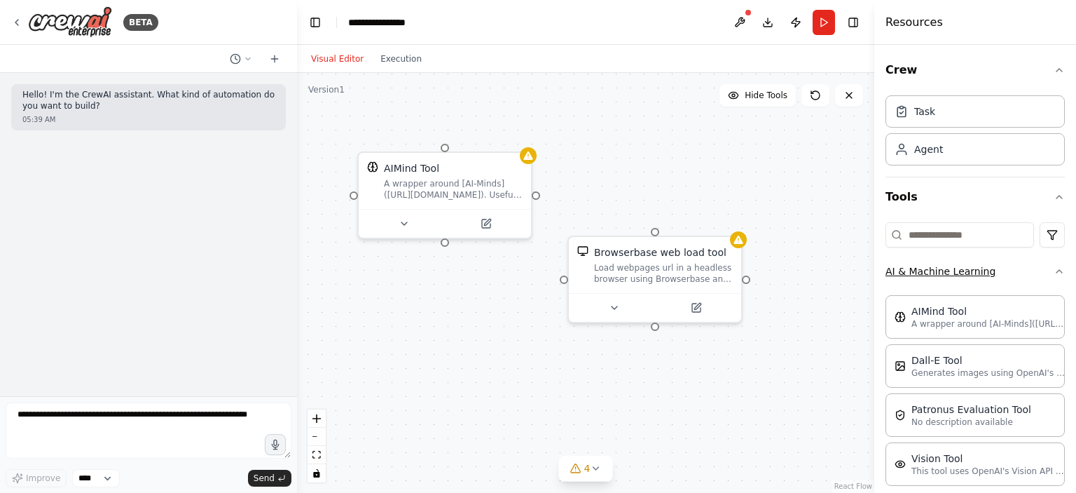
click at [1054, 271] on icon "button" at bounding box center [1059, 271] width 11 height 11
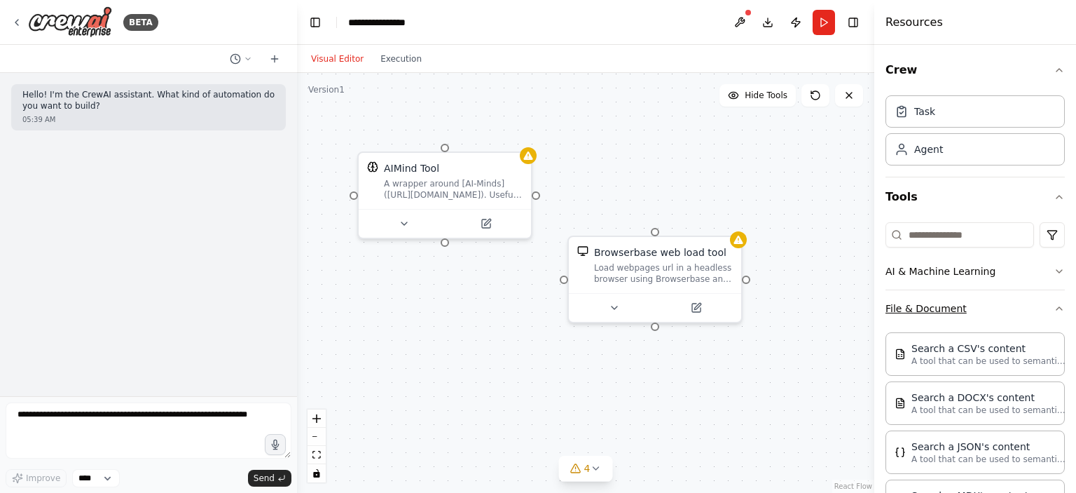
click at [1054, 310] on icon "button" at bounding box center [1059, 308] width 11 height 11
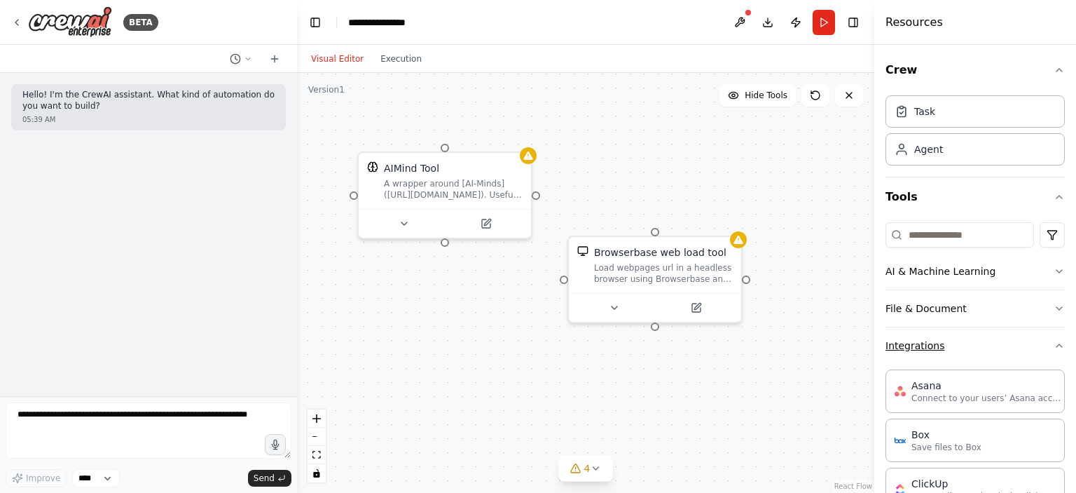
drag, startPoint x: 1048, startPoint y: 330, endPoint x: 1045, endPoint y: 352, distance: 22.6
click at [1048, 331] on button "Integrations" at bounding box center [975, 345] width 179 height 36
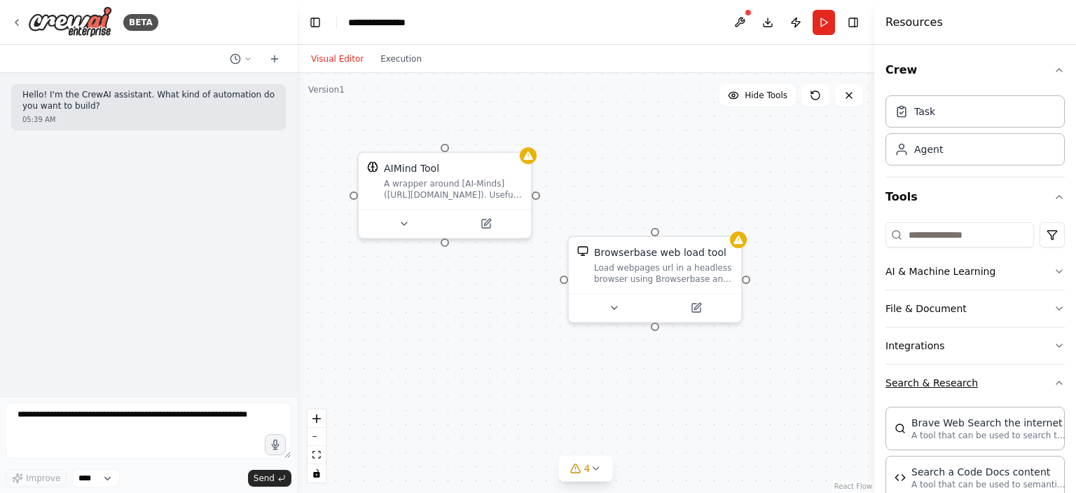
click at [1054, 378] on icon "button" at bounding box center [1059, 382] width 11 height 11
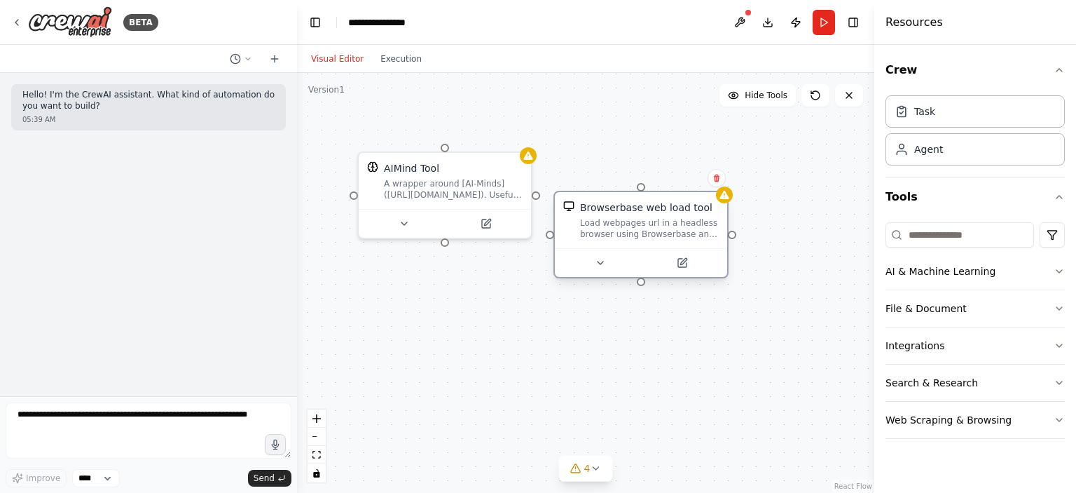
drag, startPoint x: 643, startPoint y: 253, endPoint x: 648, endPoint y: 129, distance: 124.1
click at [647, 200] on div "Browserbase web load tool" at bounding box center [646, 207] width 132 height 14
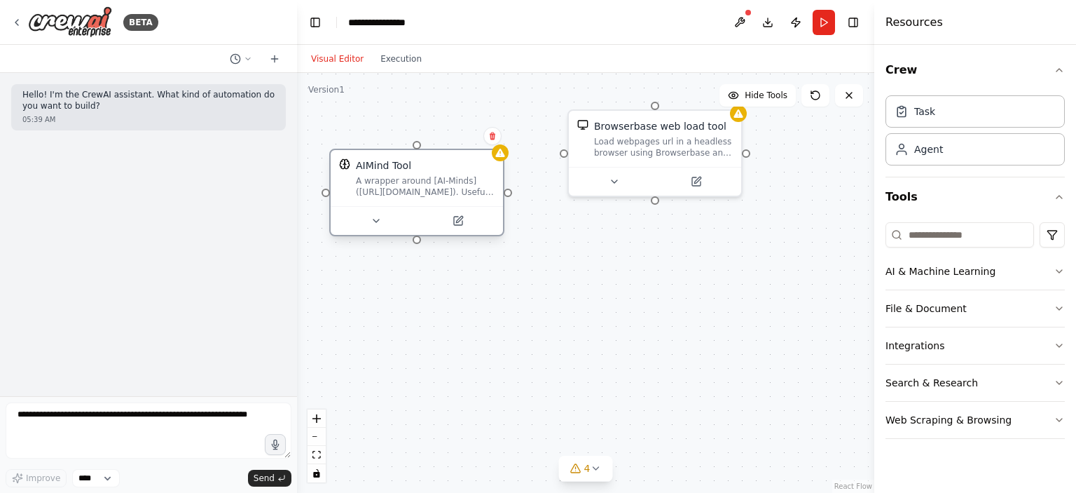
drag, startPoint x: 418, startPoint y: 176, endPoint x: 372, endPoint y: 173, distance: 45.6
click at [372, 173] on div "AIMind Tool A wrapper around [AI-Minds](https://mindsdb.com/minds). Useful for …" at bounding box center [425, 177] width 139 height 39
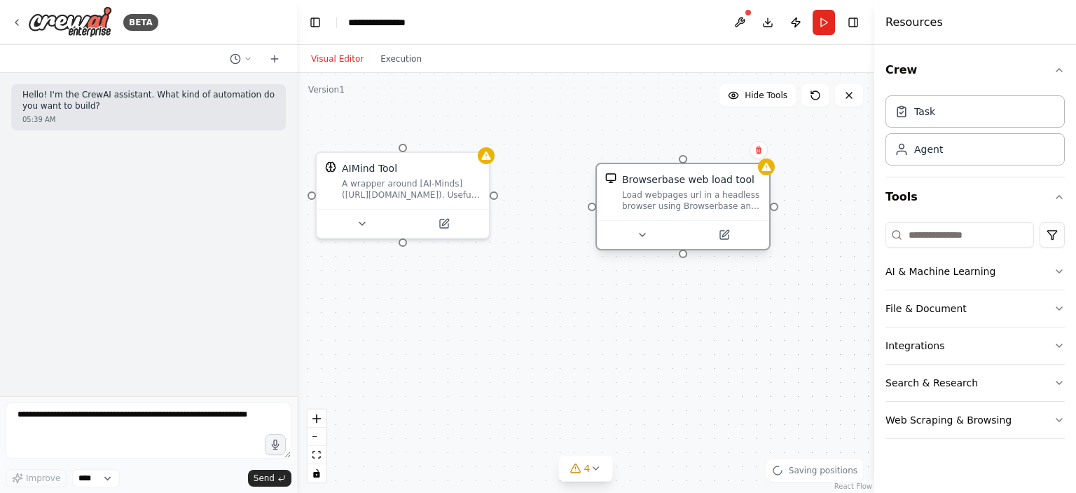
drag, startPoint x: 677, startPoint y: 128, endPoint x: 630, endPoint y: 189, distance: 77.0
click at [698, 179] on div "Browserbase web load tool" at bounding box center [688, 179] width 132 height 14
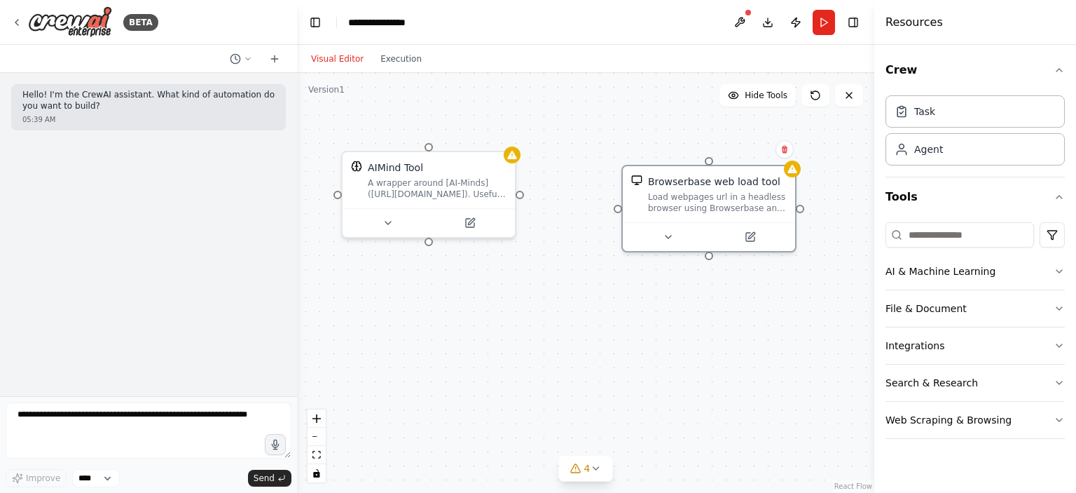
drag, startPoint x: 496, startPoint y: 200, endPoint x: 522, endPoint y: 199, distance: 25.9
click at [522, 199] on div "AIMind Tool A wrapper around [AI-Minds](https://mindsdb.com/minds). Useful for …" at bounding box center [585, 283] width 577 height 420
click at [739, 25] on button at bounding box center [740, 22] width 22 height 25
click at [737, 22] on div at bounding box center [740, 22] width 22 height 25
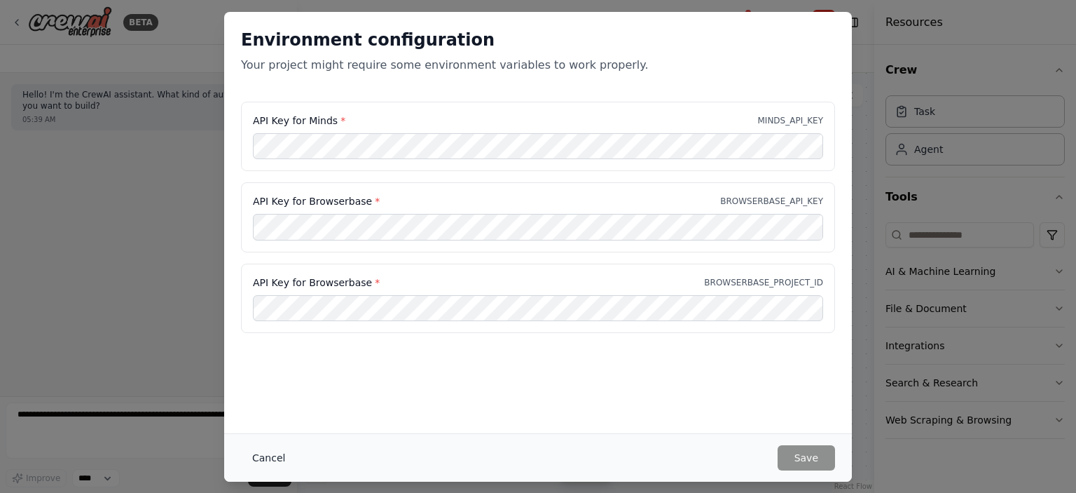
click at [278, 460] on button "Cancel" at bounding box center [268, 457] width 55 height 25
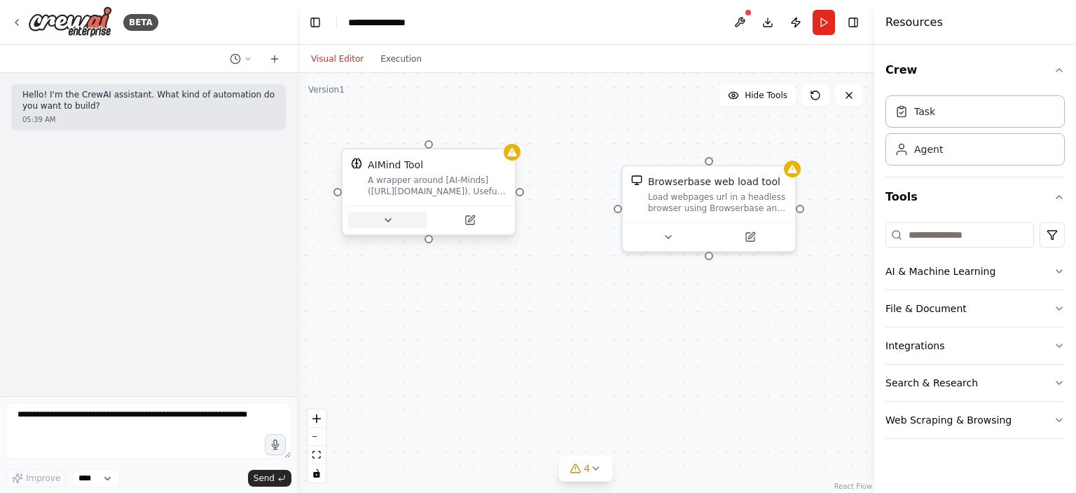
click at [387, 222] on icon at bounding box center [388, 219] width 11 height 11
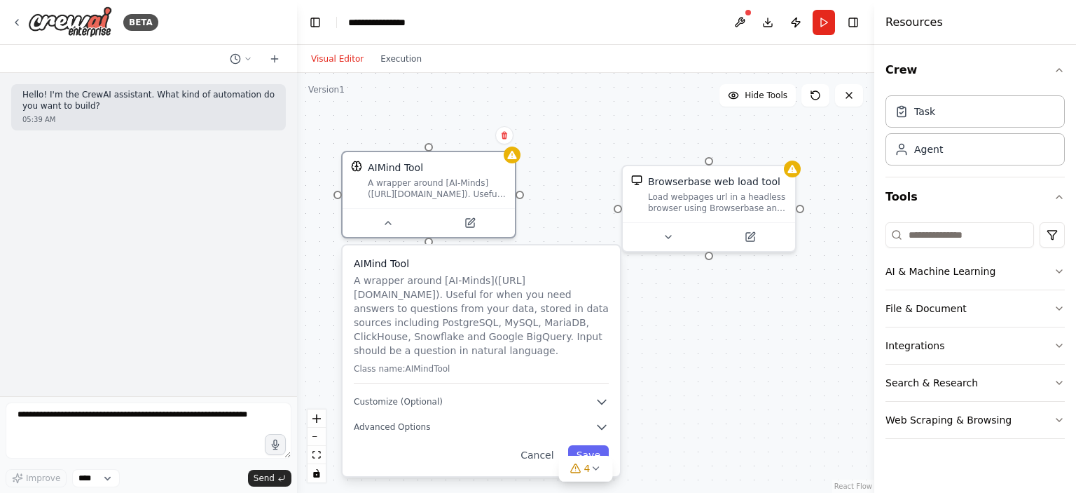
click at [800, 316] on div "AIMind Tool A wrapper around [AI-Minds](https://mindsdb.com/minds). Useful for …" at bounding box center [585, 283] width 577 height 420
click at [553, 378] on div "AIMind Tool A wrapper around [AI-Minds](https://mindsdb.com/minds). Useful for …" at bounding box center [482, 360] width 278 height 231
click at [552, 395] on div "AIMind Tool A wrapper around [AI-Minds](https://mindsdb.com/minds). Useful for …" at bounding box center [482, 360] width 278 height 231
drag, startPoint x: 587, startPoint y: 386, endPoint x: 595, endPoint y: 389, distance: 8.2
click at [589, 395] on button "Customize (Optional)" at bounding box center [481, 402] width 255 height 14
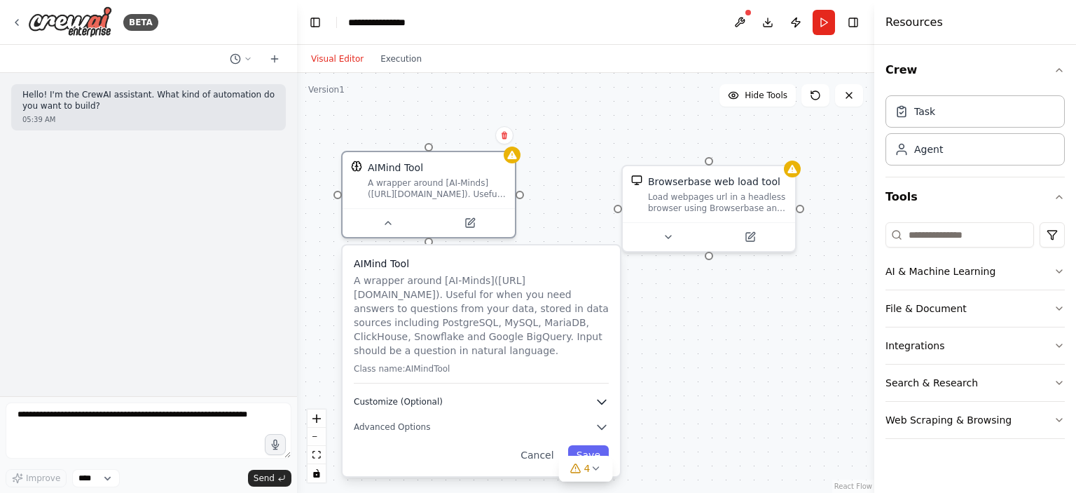
click at [597, 395] on icon "button" at bounding box center [602, 402] width 14 height 14
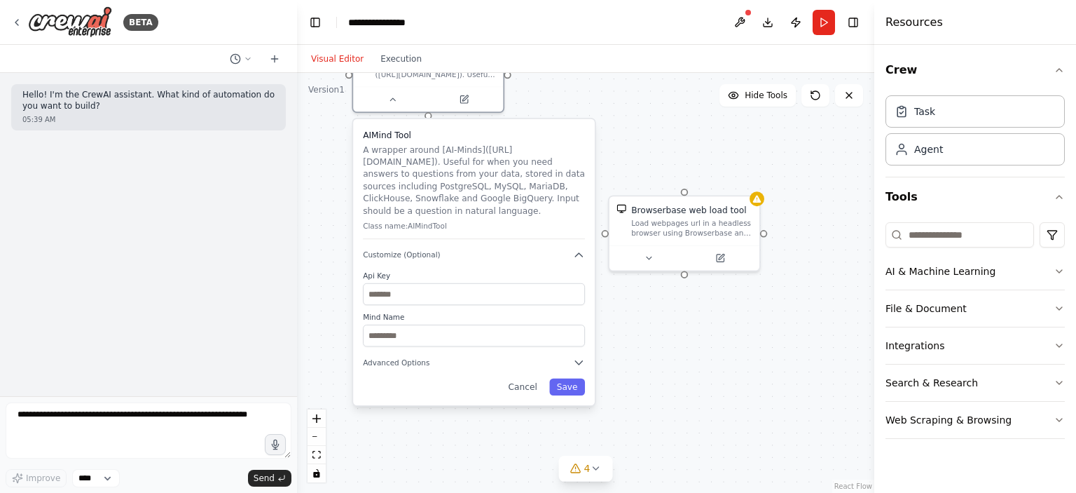
drag, startPoint x: 551, startPoint y: 355, endPoint x: 532, endPoint y: 179, distance: 176.9
click at [532, 179] on div "AIMind Tool A wrapper around [AI-Minds](https://mindsdb.com/minds). Useful for …" at bounding box center [474, 184] width 222 height 111
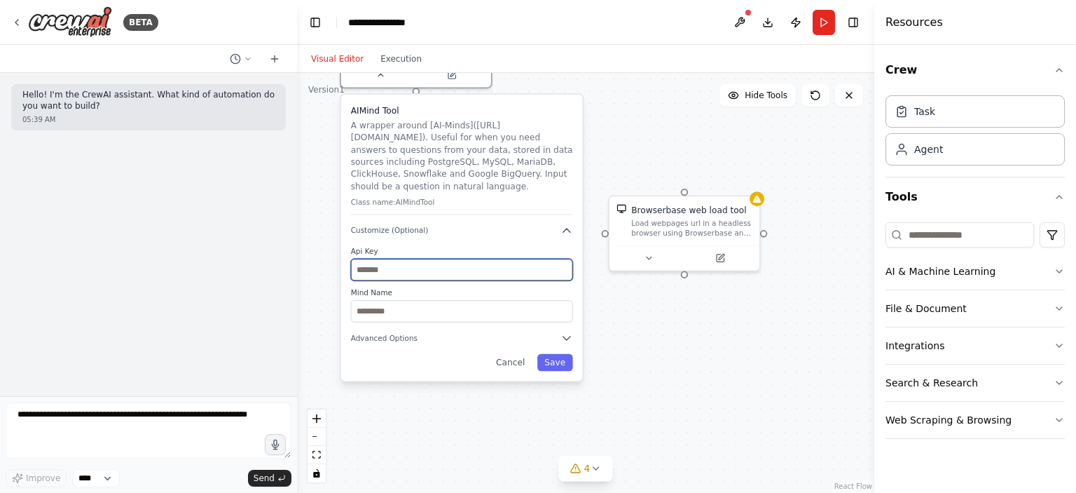
click at [502, 266] on input "text" at bounding box center [462, 270] width 222 height 22
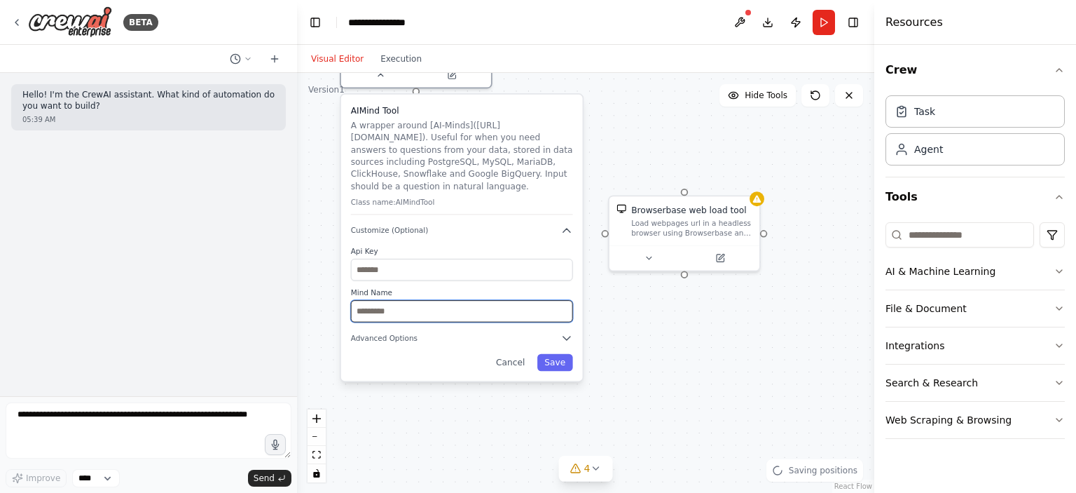
click at [485, 305] on input "text" at bounding box center [462, 311] width 222 height 22
click at [523, 357] on button "Cancel" at bounding box center [510, 362] width 43 height 17
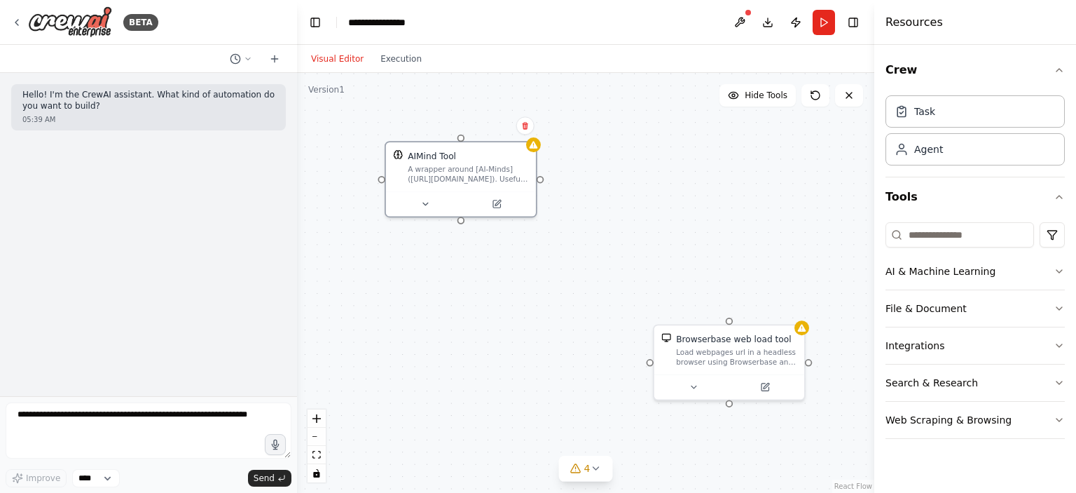
drag, startPoint x: 499, startPoint y: 198, endPoint x: 563, endPoint y: 308, distance: 126.6
click at [562, 308] on div "AIMind Tool A wrapper around [AI-Minds](https://mindsdb.com/minds). Useful for …" at bounding box center [585, 283] width 577 height 420
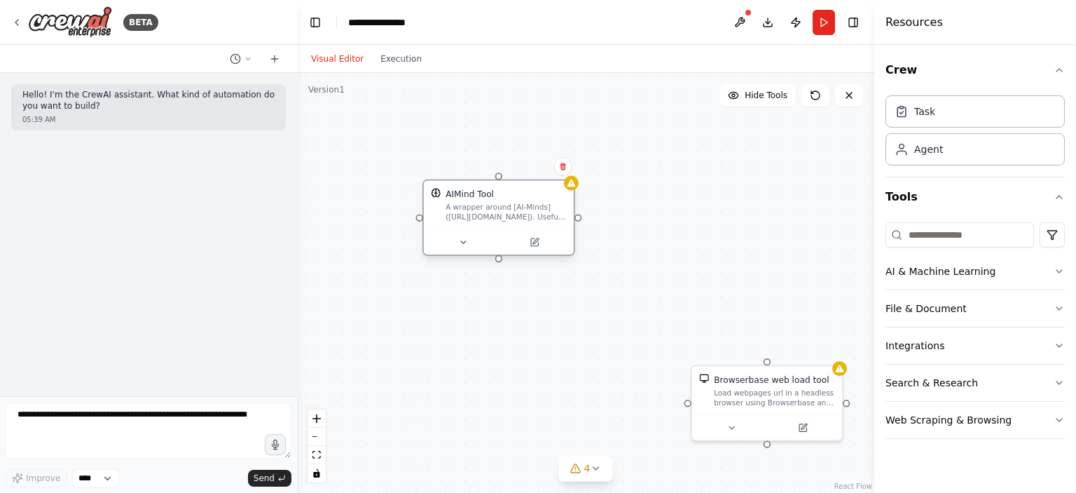
click at [418, 218] on div at bounding box center [419, 217] width 7 height 7
click at [418, 219] on div at bounding box center [419, 220] width 7 height 7
click at [418, 218] on div at bounding box center [419, 217] width 7 height 7
click at [421, 216] on div at bounding box center [419, 217] width 7 height 7
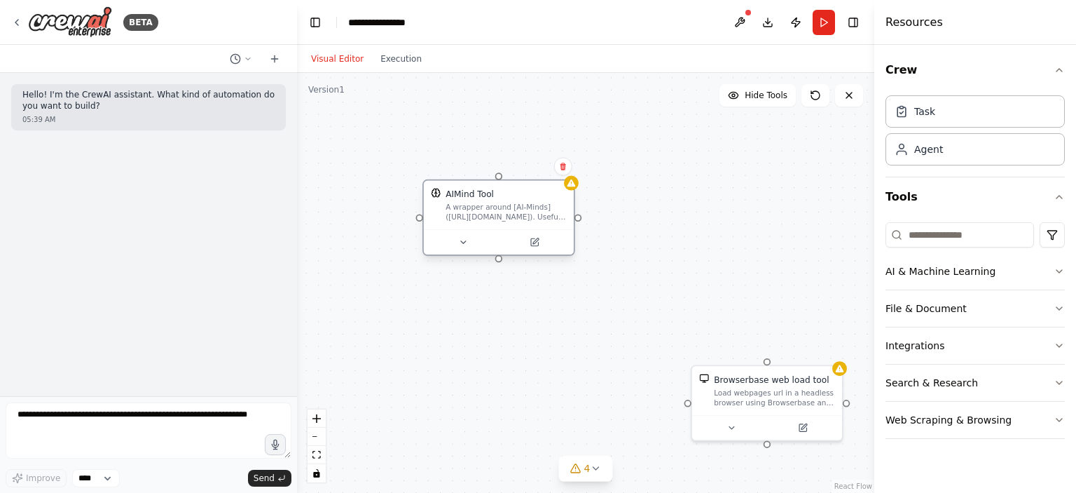
click at [421, 216] on div at bounding box center [419, 217] width 7 height 7
click at [416, 222] on div "AIMind Tool A wrapper around [AI-Minds](https://mindsdb.com/minds). Useful for …" at bounding box center [585, 283] width 577 height 420
click at [420, 224] on div "AIMind Tool A wrapper around [AI-Minds](https://mindsdb.com/minds). Useful for …" at bounding box center [585, 283] width 577 height 420
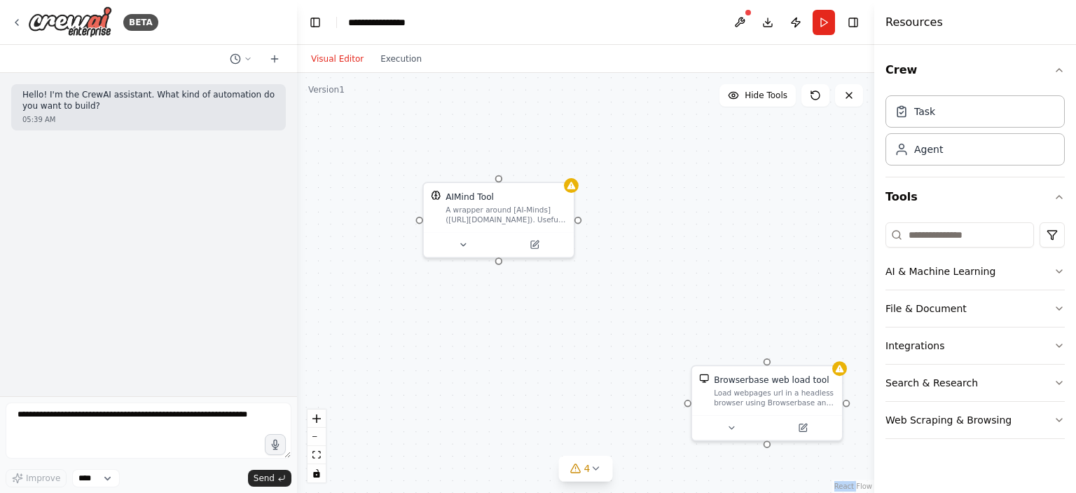
click at [420, 224] on div "AIMind Tool A wrapper around [AI-Minds](https://mindsdb.com/minds). Useful for …" at bounding box center [585, 283] width 577 height 420
click at [580, 218] on div at bounding box center [578, 217] width 7 height 7
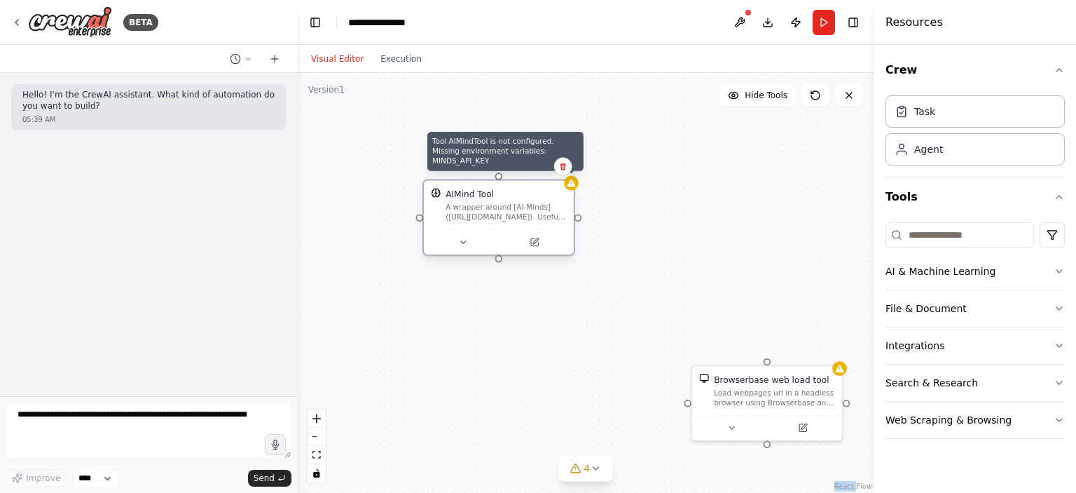
click at [570, 185] on icon at bounding box center [572, 182] width 8 height 7
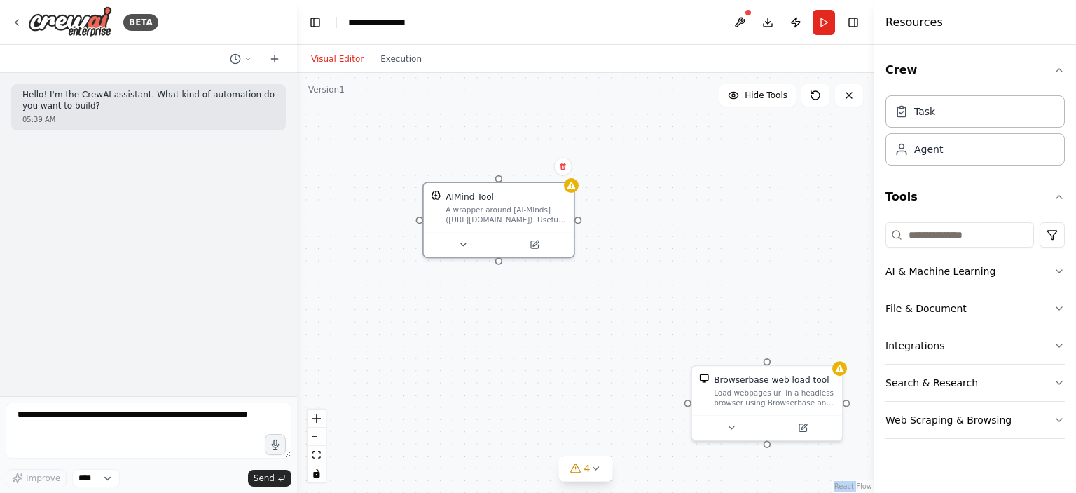
click at [572, 178] on div "Confirm" at bounding box center [564, 166] width 24 height 24
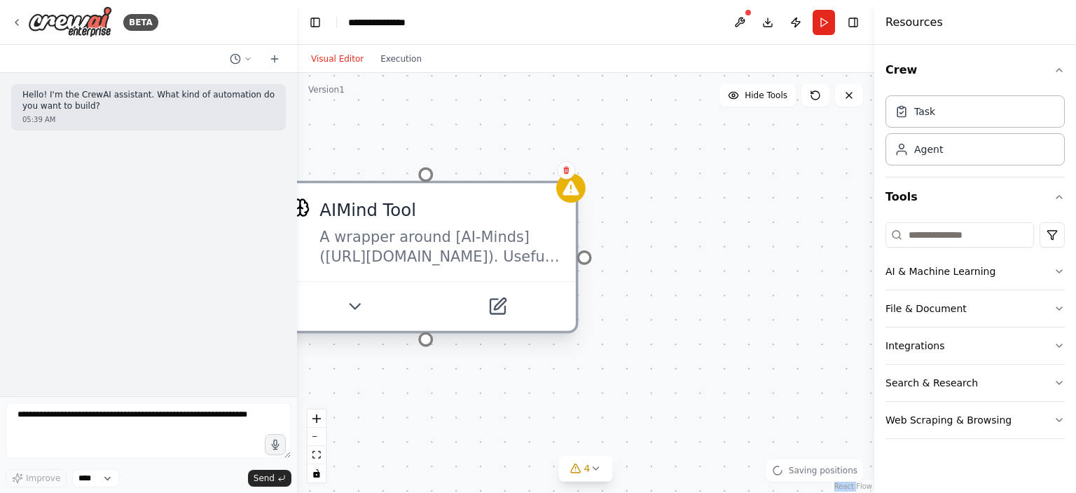
click at [495, 213] on div "AIMind Tool" at bounding box center [441, 210] width 242 height 25
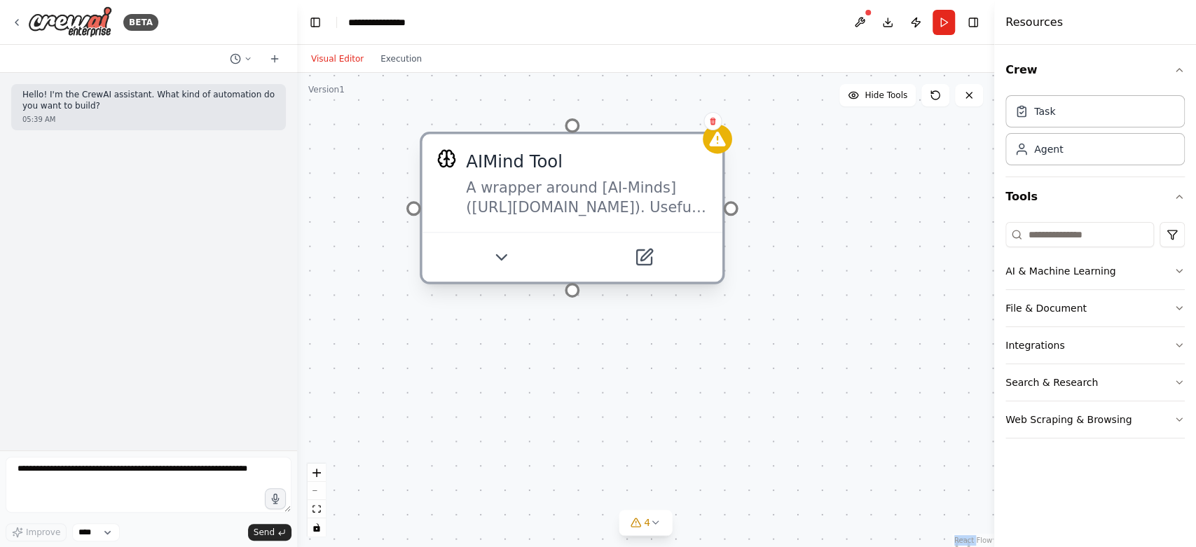
drag, startPoint x: 465, startPoint y: 217, endPoint x: 615, endPoint y: 172, distance: 155.9
click at [625, 167] on div "AIMind Tool" at bounding box center [587, 161] width 242 height 25
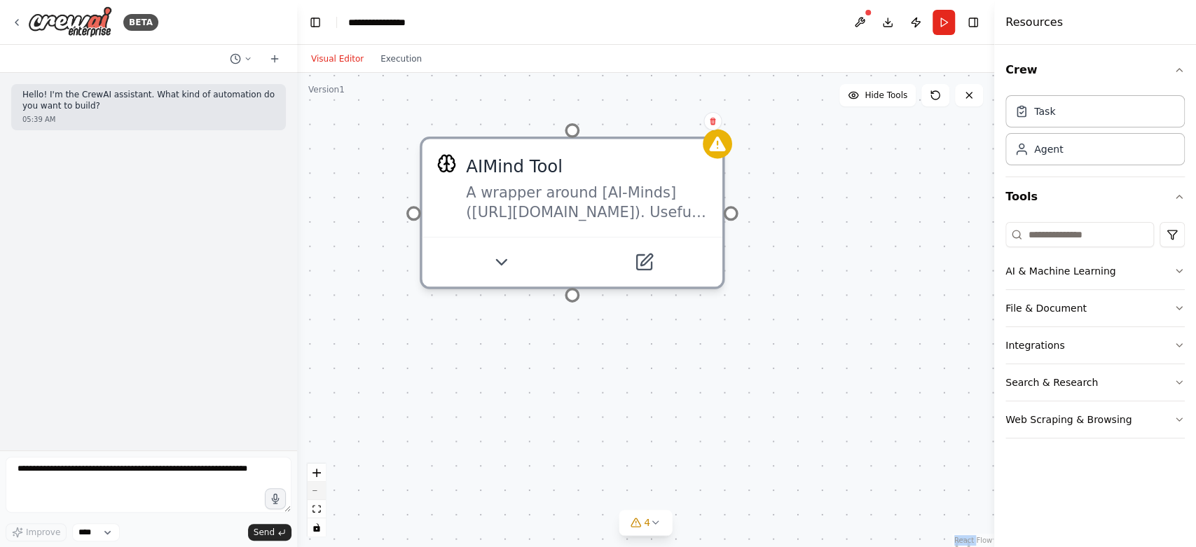
click at [320, 492] on button "zoom out" at bounding box center [317, 491] width 18 height 18
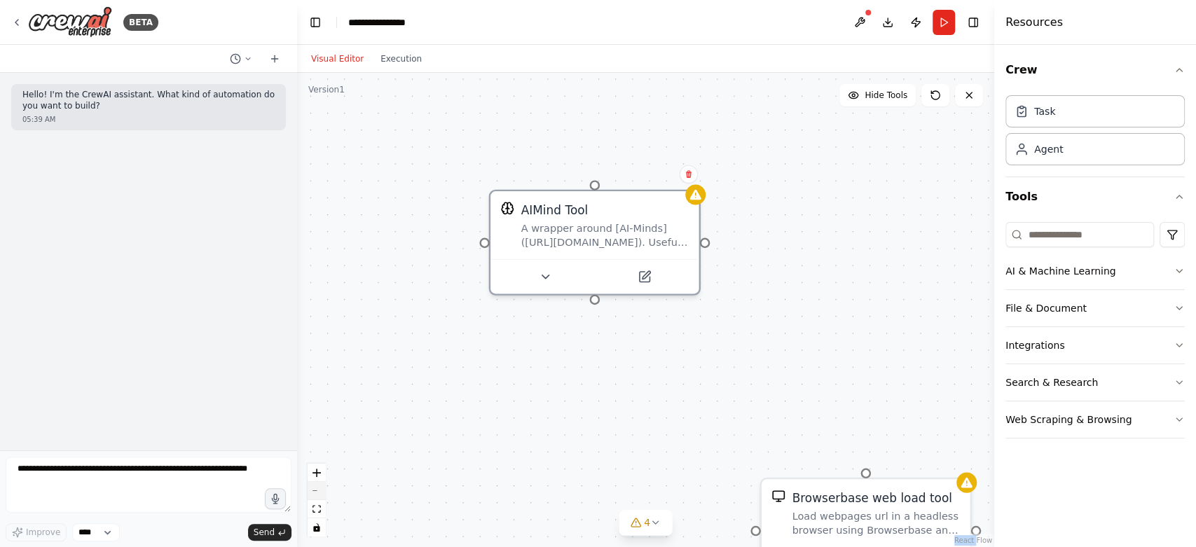
click at [320, 492] on button "zoom out" at bounding box center [317, 491] width 18 height 18
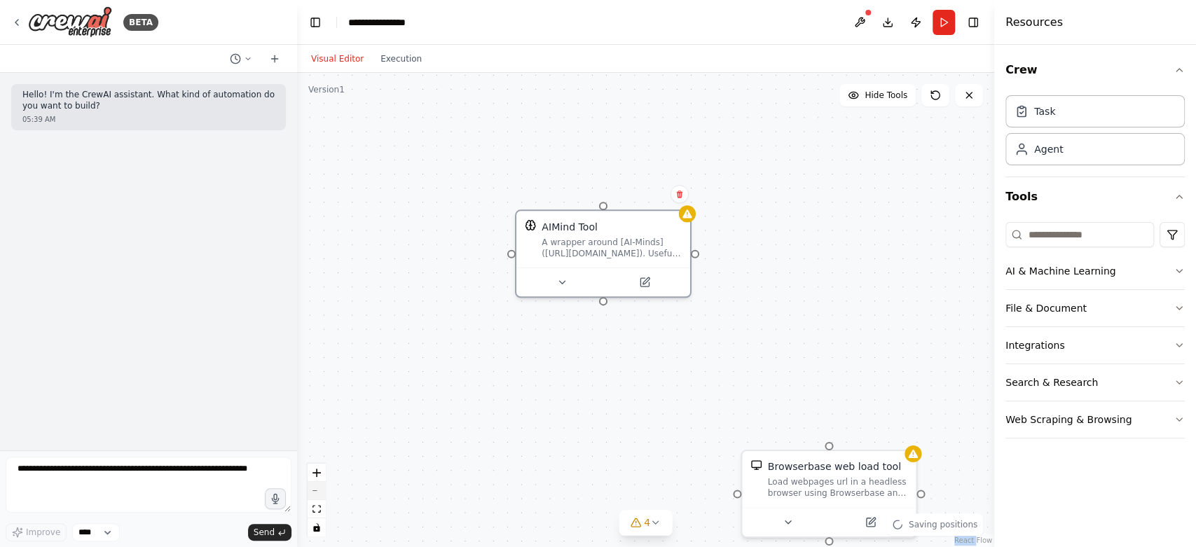
click at [320, 492] on button "zoom out" at bounding box center [317, 491] width 18 height 18
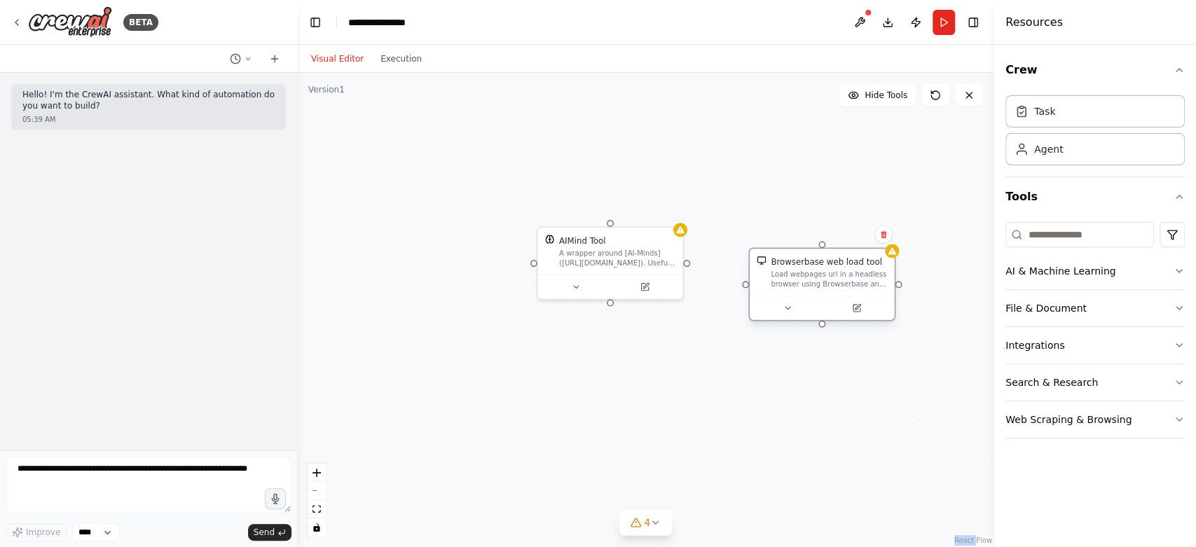
drag, startPoint x: 775, startPoint y: 446, endPoint x: 794, endPoint y: 272, distance: 174.8
click at [794, 272] on div "Load webpages url in a headless browser using Browserbase and return the conten…" at bounding box center [829, 279] width 116 height 19
drag, startPoint x: 610, startPoint y: 301, endPoint x: 826, endPoint y: 246, distance: 222.7
click at [826, 246] on div "AIMind Tool A wrapper around [AI-Minds](https://mindsdb.com/minds). Useful for …" at bounding box center [645, 310] width 697 height 474
click at [915, 27] on button "Publish" at bounding box center [916, 22] width 22 height 25
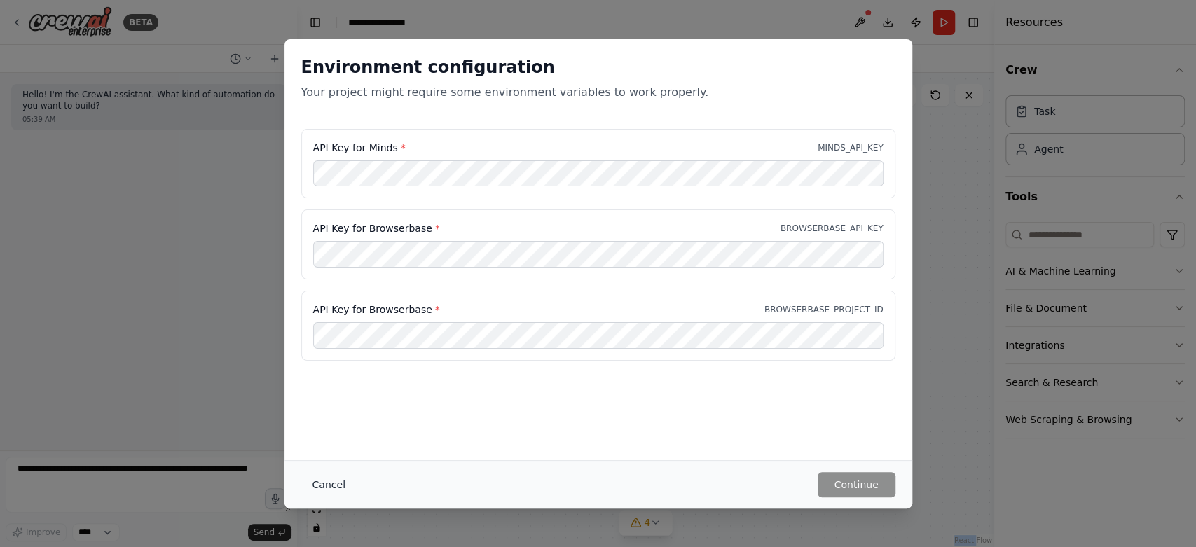
click at [338, 491] on button "Cancel" at bounding box center [328, 484] width 55 height 25
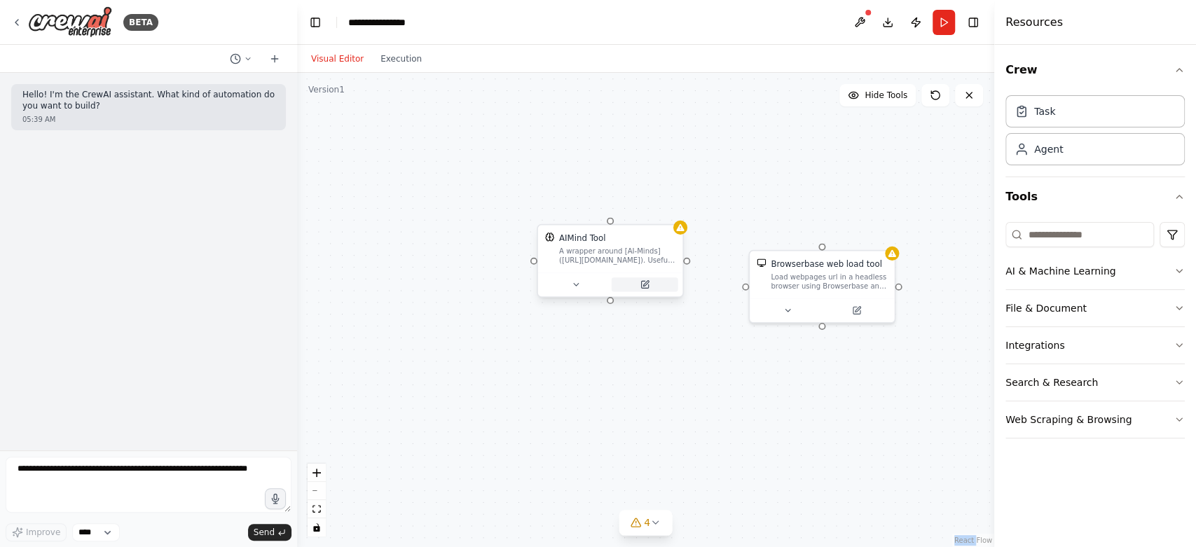
click at [645, 285] on icon at bounding box center [644, 284] width 7 height 7
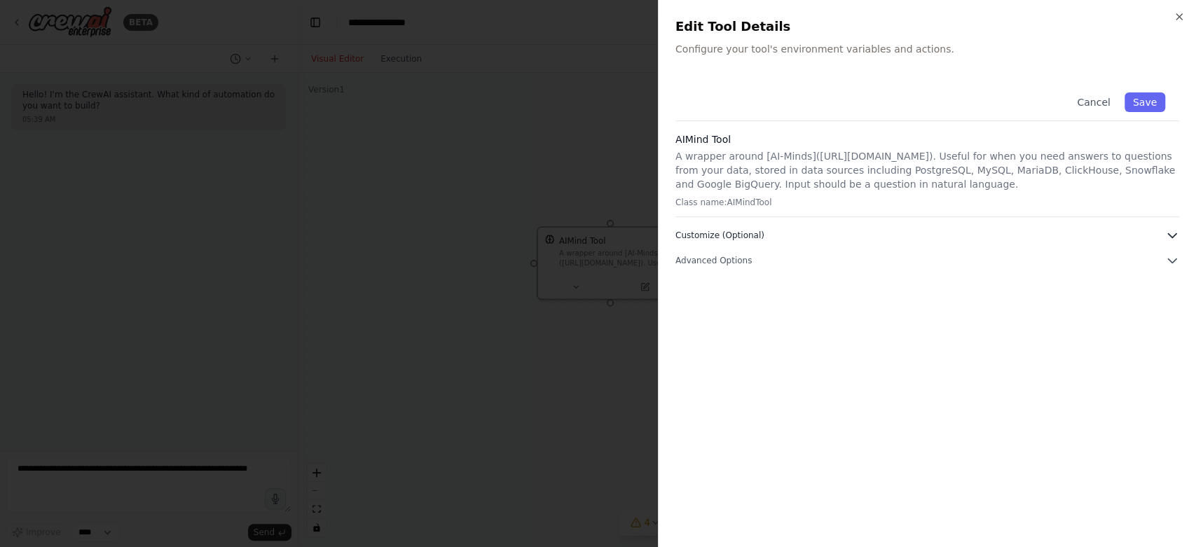
click at [1076, 231] on icon "button" at bounding box center [1172, 235] width 14 height 14
click at [1076, 265] on icon "button" at bounding box center [1172, 261] width 14 height 14
click at [1076, 20] on icon "button" at bounding box center [1179, 16] width 11 height 11
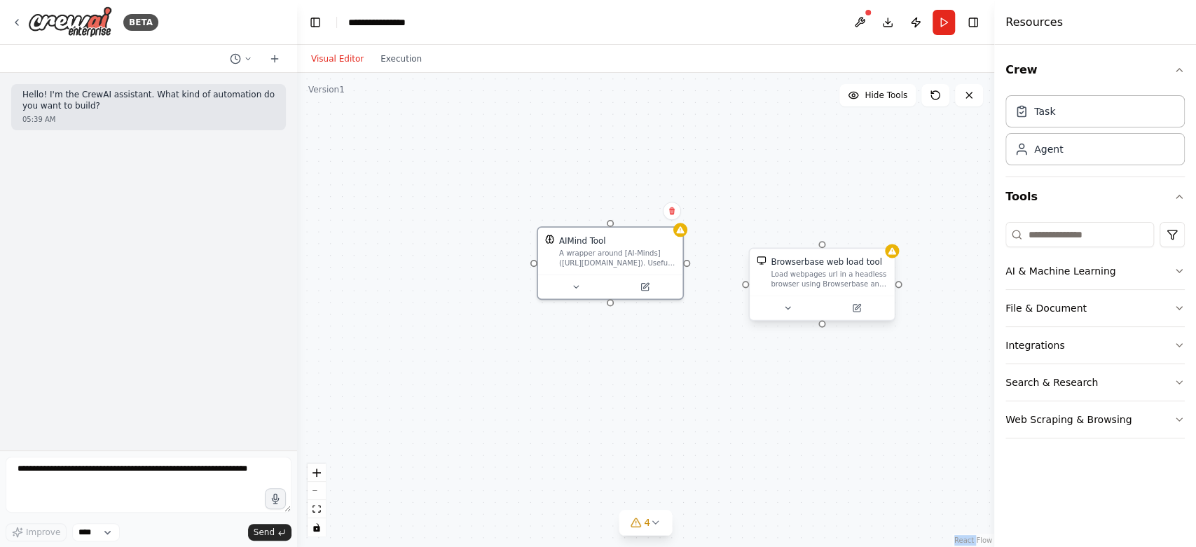
click at [827, 271] on div "Load webpages url in a headless browser using Browserbase and return the conten…" at bounding box center [829, 279] width 116 height 19
click at [868, 316] on div at bounding box center [822, 308] width 145 height 24
click at [859, 310] on icon at bounding box center [856, 308] width 7 height 7
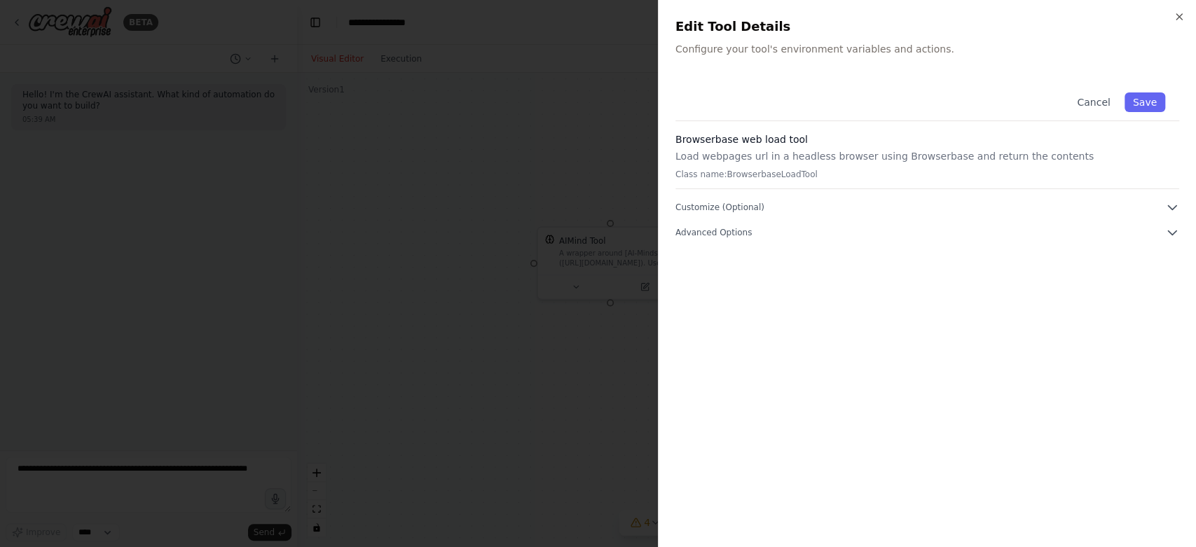
click at [1076, 199] on div "Cancel Save Browserbase web load tool Load webpages url in a headless browser u…" at bounding box center [928, 158] width 504 height 161
click at [1076, 210] on icon "button" at bounding box center [1172, 207] width 14 height 14
click at [1076, 207] on icon "button" at bounding box center [1172, 207] width 8 height 4
click at [1076, 18] on icon "button" at bounding box center [1179, 16] width 11 height 11
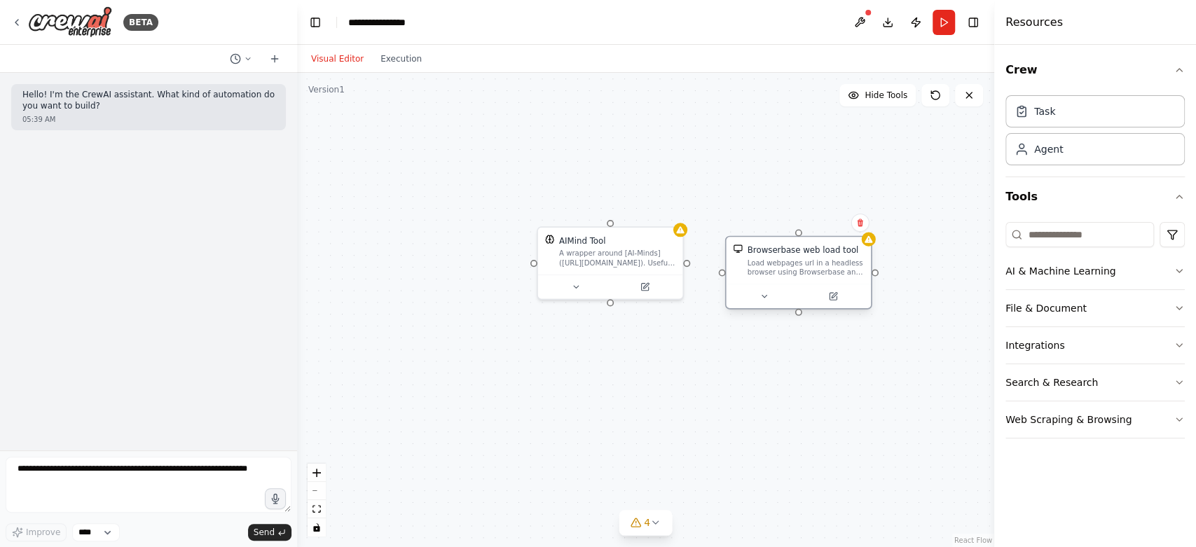
drag, startPoint x: 819, startPoint y: 259, endPoint x: 793, endPoint y: 252, distance: 26.9
click at [793, 252] on div "Browserbase web load tool" at bounding box center [803, 250] width 111 height 12
drag, startPoint x: 631, startPoint y: 240, endPoint x: 601, endPoint y: 244, distance: 30.4
click at [591, 238] on div "AIMind Tool" at bounding box center [582, 239] width 116 height 12
drag, startPoint x: 813, startPoint y: 253, endPoint x: 763, endPoint y: 249, distance: 49.9
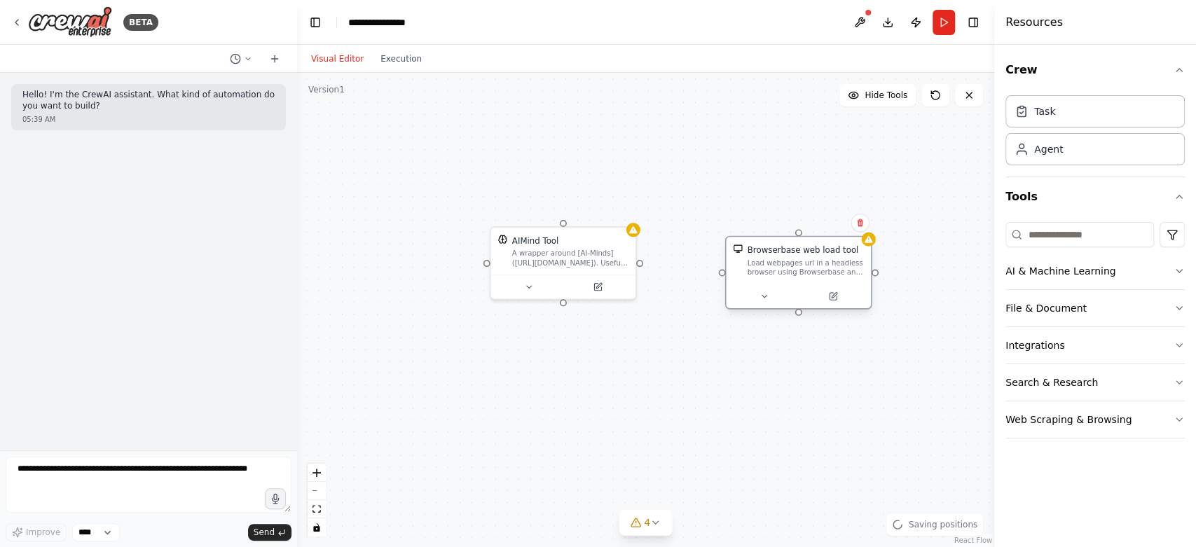
click at [763, 249] on div "Browserbase web load tool" at bounding box center [803, 250] width 111 height 12
click at [965, 94] on icon at bounding box center [969, 95] width 11 height 11
click at [965, 103] on button at bounding box center [969, 95] width 28 height 22
click at [968, 92] on icon at bounding box center [969, 95] width 11 height 11
